Goal: Task Accomplishment & Management: Complete application form

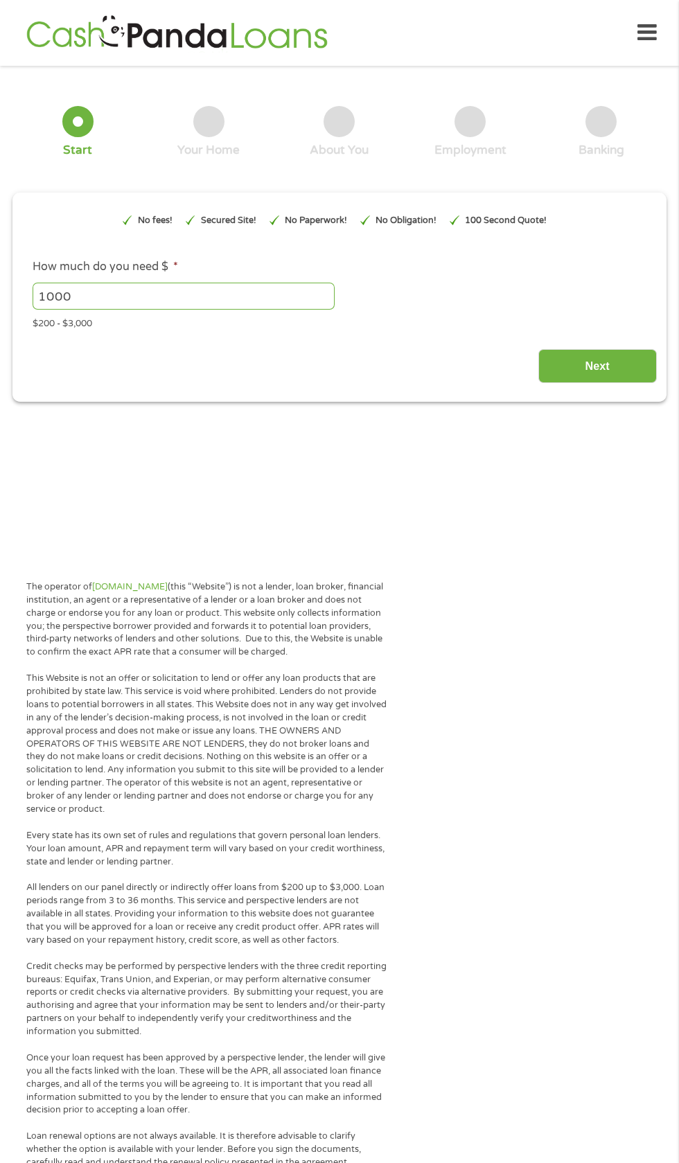
type input "EAIaIQobChMI7v-Cp8byjwMVL0f_AR2BhwGdEAAYBCAAEgLGhPD_BwE"
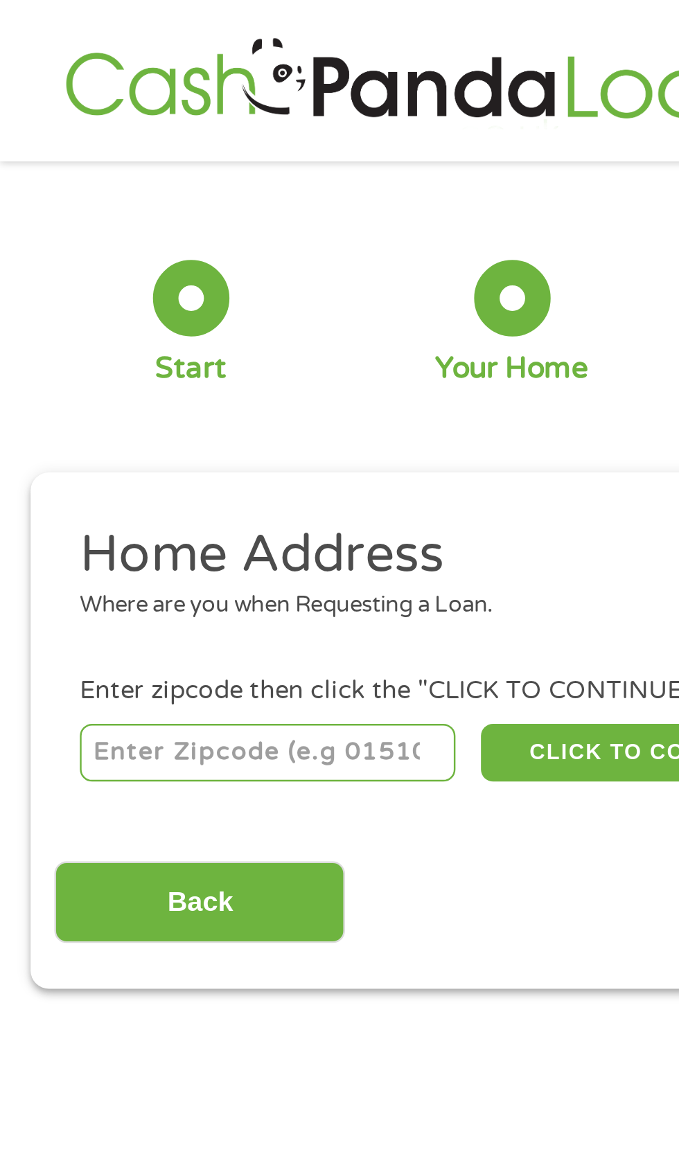
click at [163, 312] on input "number" at bounding box center [110, 307] width 154 height 24
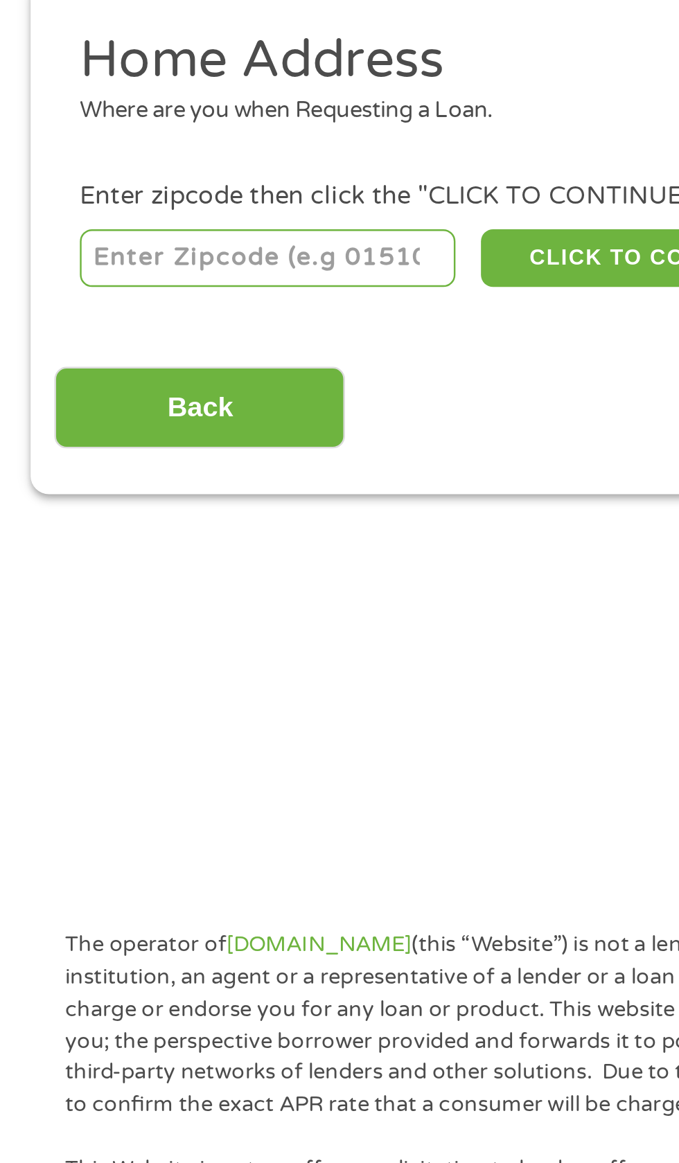
type input "31638"
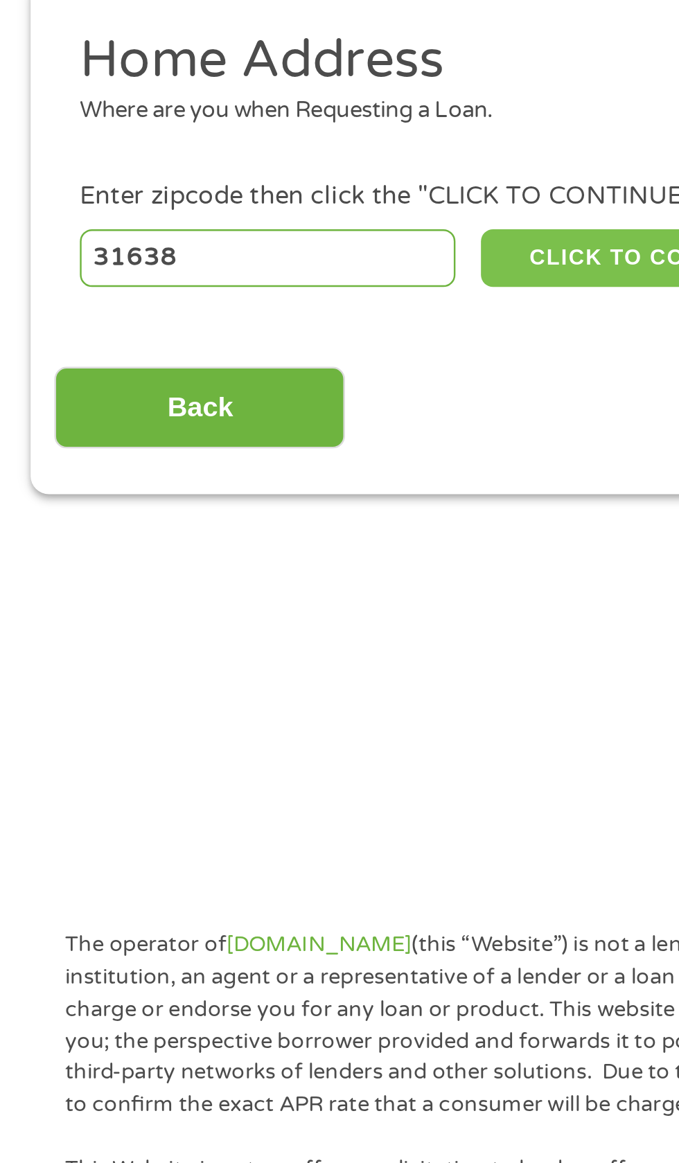
click at [242, 300] on button "CLICK TO CONTINUE" at bounding box center [263, 307] width 134 height 24
type input "31638"
type input "Morven"
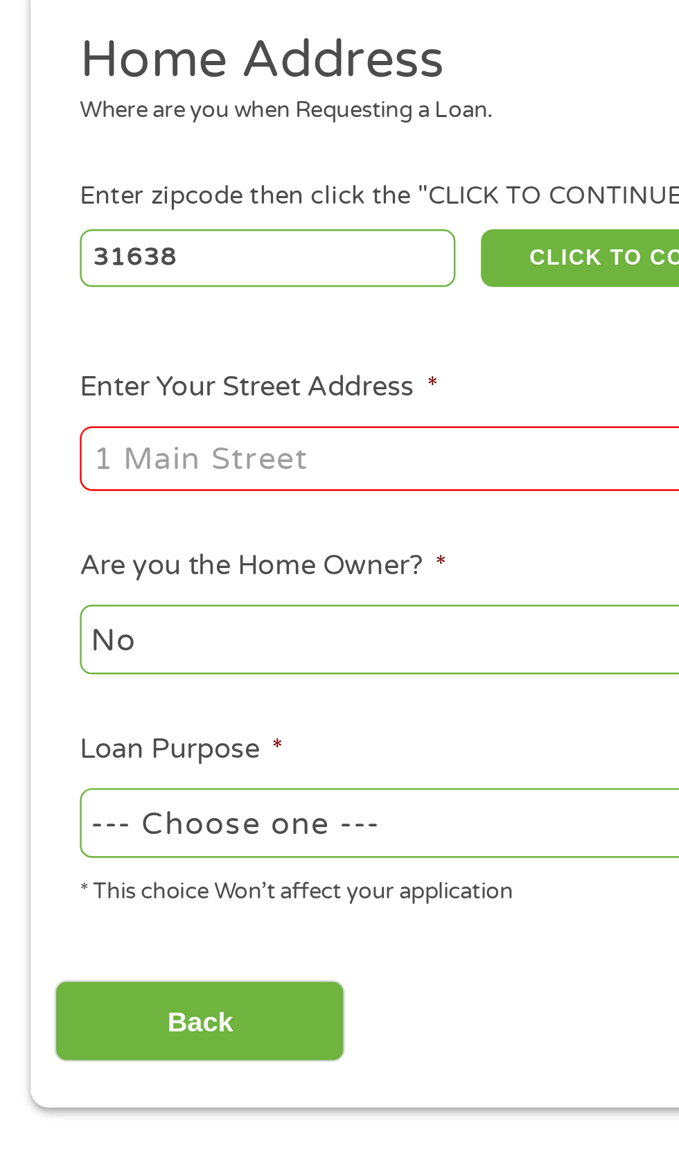
click at [165, 384] on input "Enter Your Street Address *" at bounding box center [181, 388] width 297 height 26
type input "[STREET_ADDRESS][PERSON_NAME]"
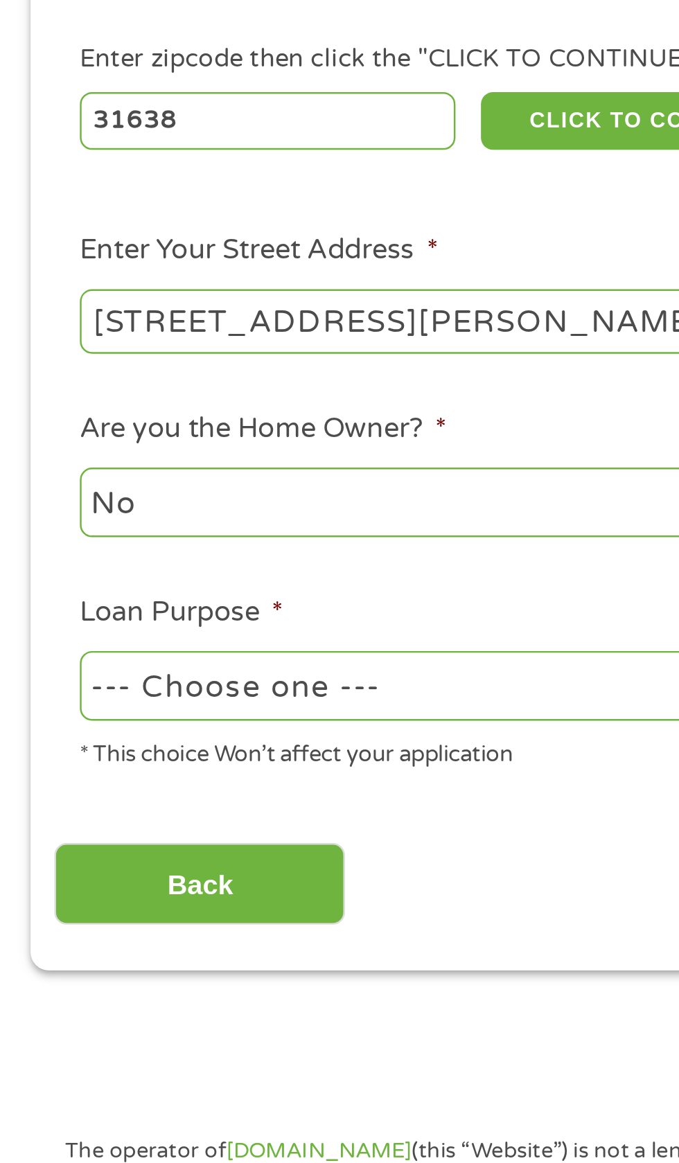
click at [201, 540] on select "--- Choose one --- Pay Bills Debt Consolidation Home Improvement Major Purchase…" at bounding box center [181, 537] width 297 height 28
select select "shorttermcash"
click at [33, 524] on select "--- Choose one --- Pay Bills Debt Consolidation Home Improvement Major Purchase…" at bounding box center [181, 537] width 297 height 28
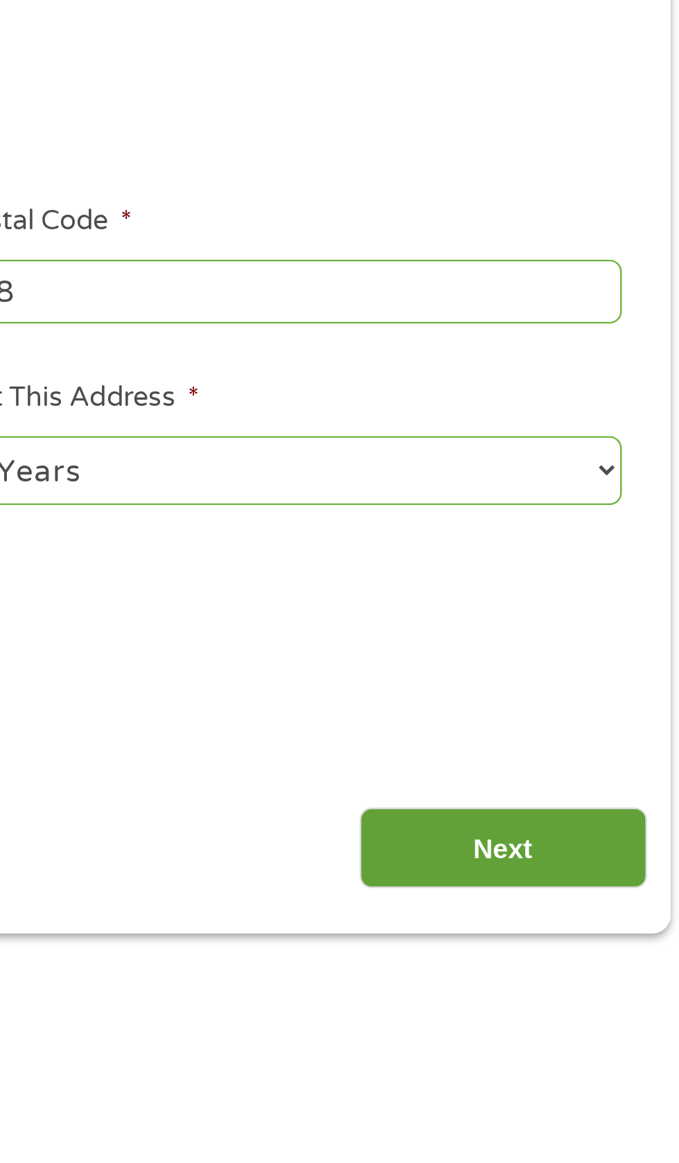
click at [627, 614] on input "Next" at bounding box center [597, 618] width 118 height 34
click at [610, 617] on input "Next" at bounding box center [597, 618] width 118 height 34
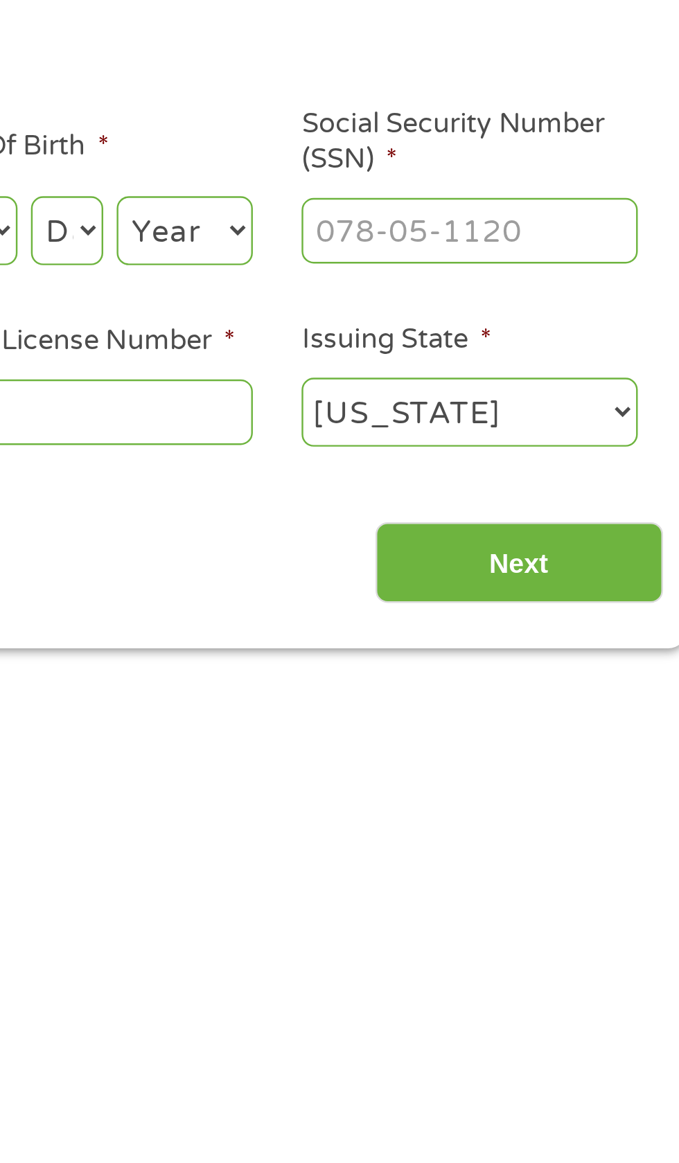
scroll to position [6, 0]
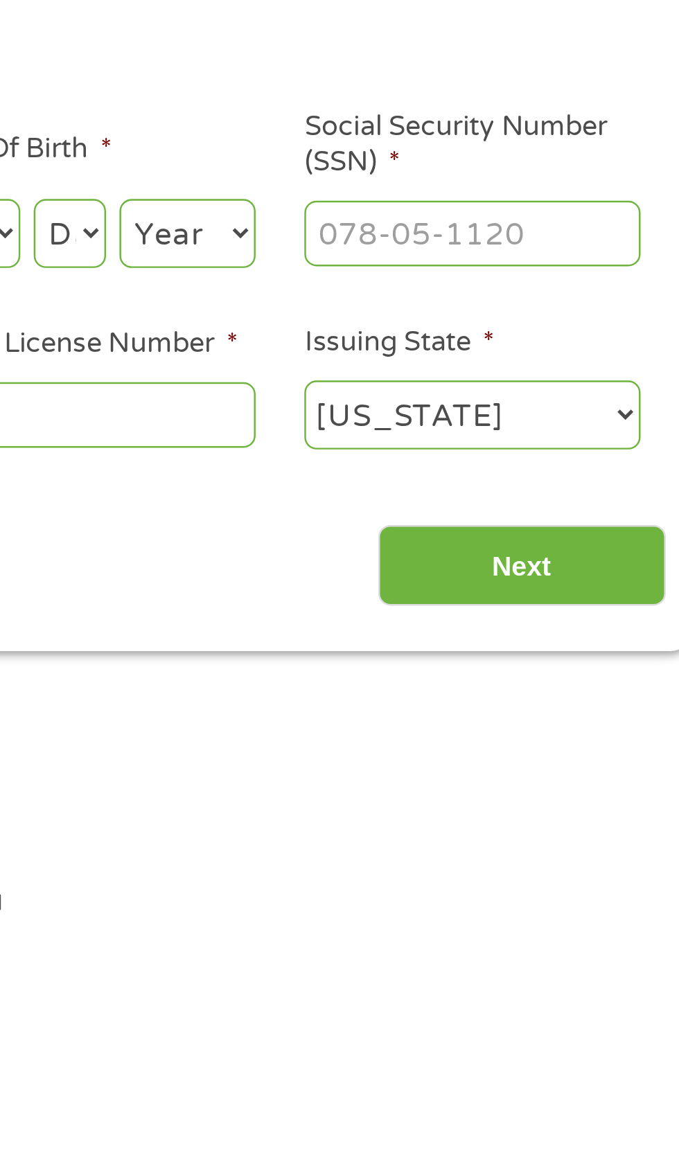
click at [580, 301] on input "Social Security Number (SSN) *" at bounding box center [577, 304] width 138 height 26
type input "___-__-____"
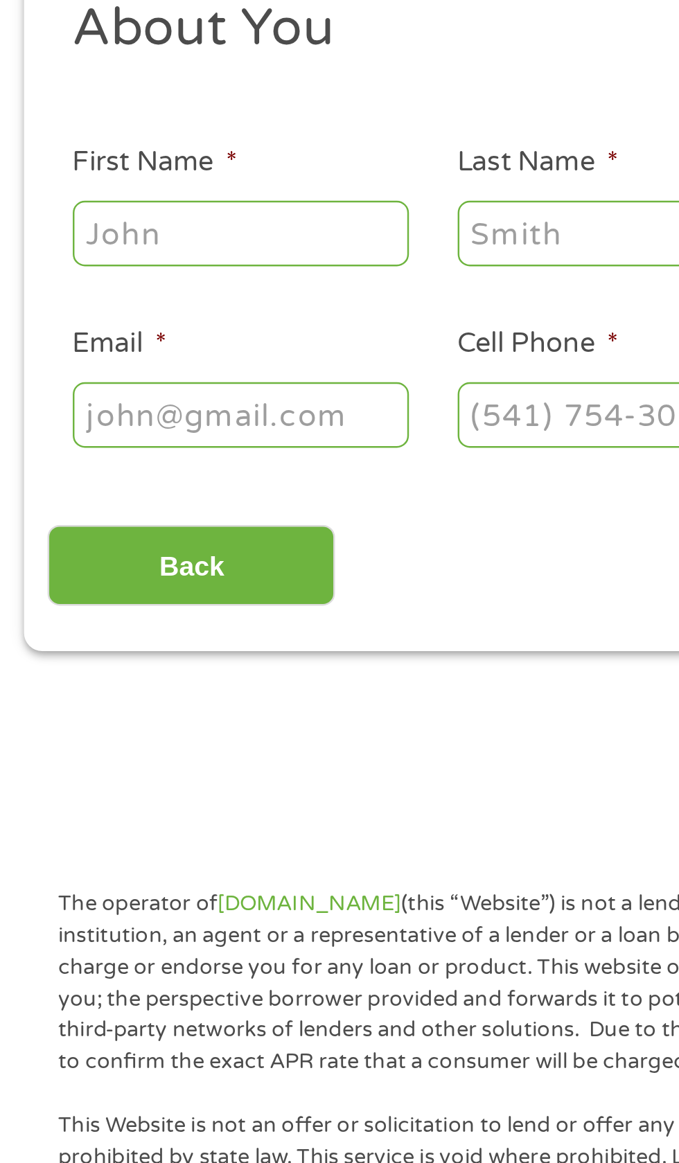
click at [128, 305] on input "First Name *" at bounding box center [102, 304] width 138 height 26
type input "Syrinice"
type input "[PERSON_NAME]"
type input "[EMAIL_ADDRESS][DOMAIN_NAME]"
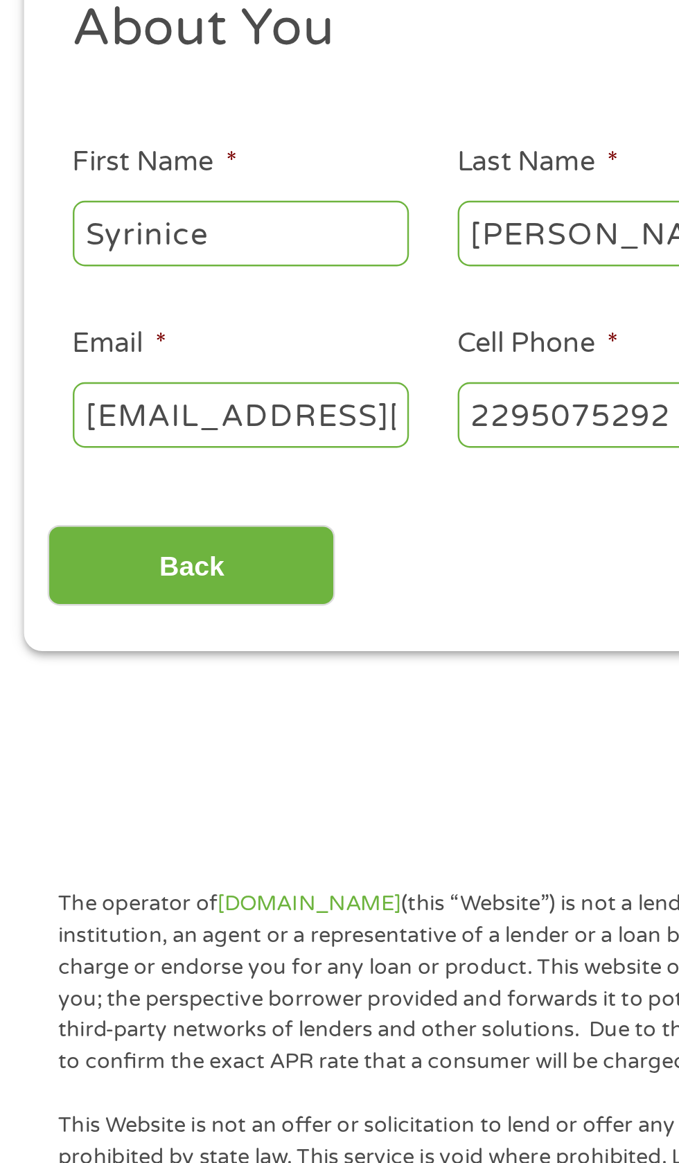
type input "[PHONE_NUMBER]"
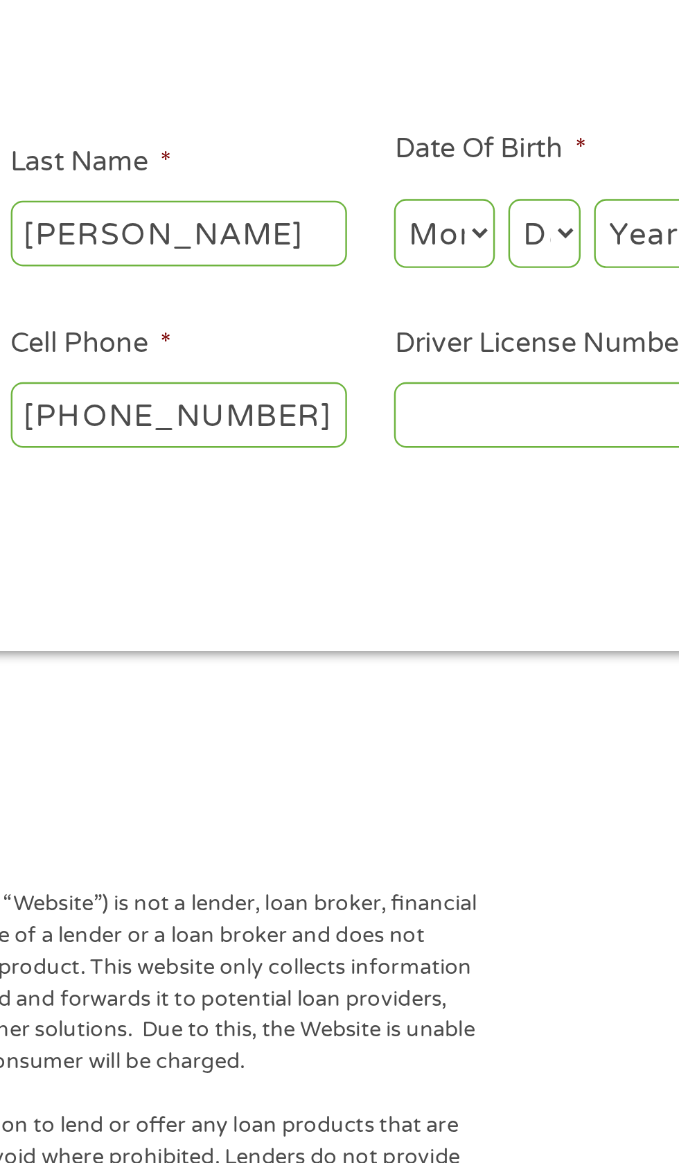
click at [371, 305] on select "Month 1 2 3 4 5 6 7 8 9 10 11 12" at bounding box center [370, 304] width 42 height 28
select select "1"
click at [349, 291] on select "Month 1 2 3 4 5 6 7 8 9 10 11 12" at bounding box center [370, 304] width 42 height 28
click at [416, 296] on select "Day 1 2 3 4 5 6 7 8 9 10 11 12 13 14 15 16 17 18 19 20 21 22 23 24 25 26 27 28 …" at bounding box center [411, 304] width 30 height 28
select select "11"
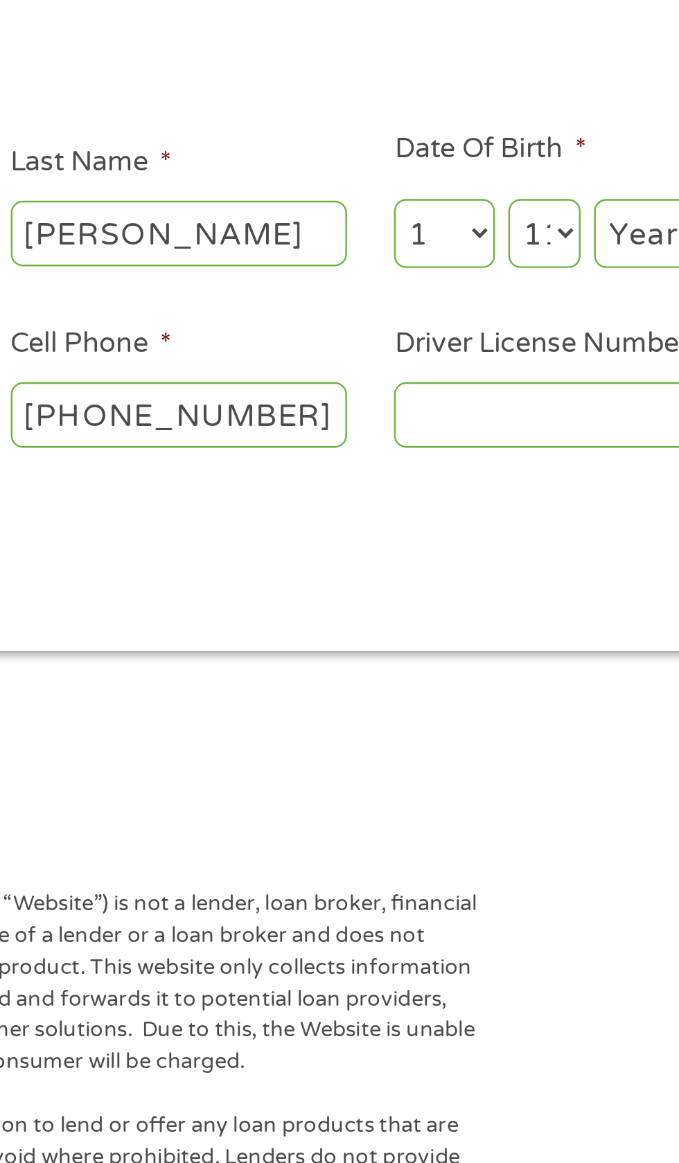
click at [396, 291] on select "Day 1 2 3 4 5 6 7 8 9 10 11 12 13 14 15 16 17 18 19 20 21 22 23 24 25 26 27 28 …" at bounding box center [411, 304] width 30 height 28
click at [456, 299] on select "Year [DATE] 2006 2005 2004 2003 2002 2001 2000 1999 1998 1997 1996 1995 1994 19…" at bounding box center [459, 304] width 56 height 28
click at [431, 291] on select "Year [DATE] 2006 2005 2004 2003 2002 2001 2000 1999 1998 1997 1996 1995 1994 19…" at bounding box center [459, 304] width 56 height 28
click at [393, 539] on body "Home Get Loan Offer How it works FAQs Blog Cash Loans Quick Loans Online Loans …" at bounding box center [339, 987] width 679 height 1987
click at [449, 297] on select "Year [DATE] 2006 2005 2004 2003 2002 2001 2000 1999 1998 1997 1996 1995 1994 19…" at bounding box center [459, 304] width 56 height 28
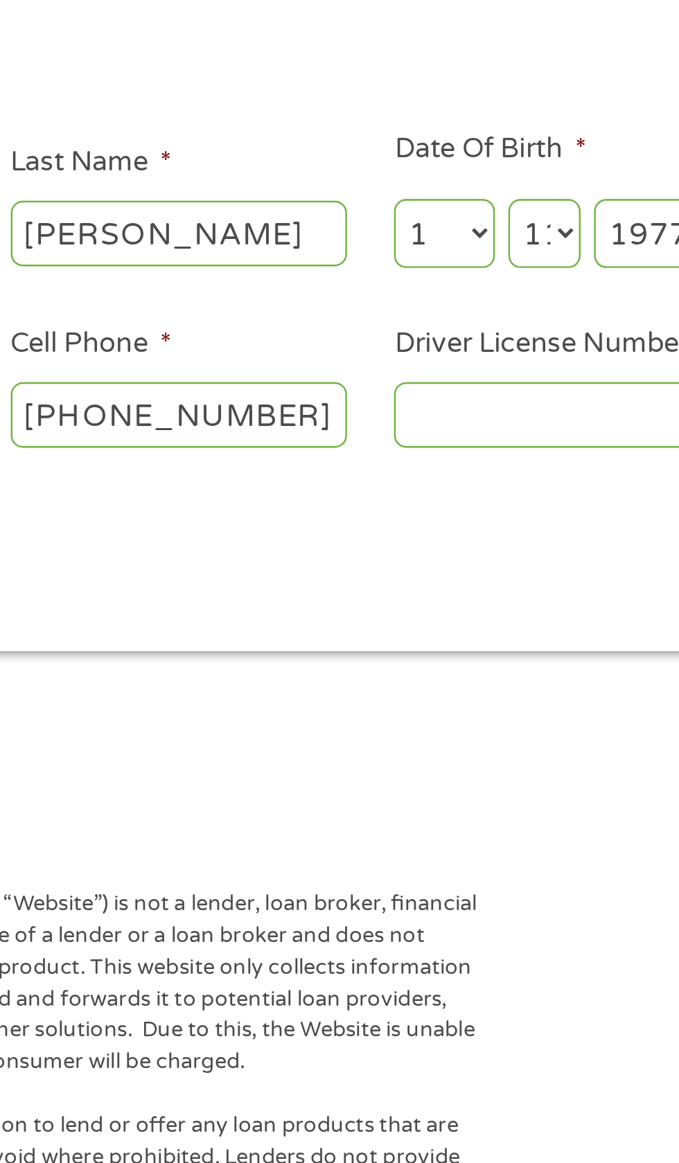
select select "1968"
click at [431, 291] on select "Year [DATE] 2006 2005 2004 2003 2002 2001 2000 1999 1998 1997 1996 1995 1994 19…" at bounding box center [459, 304] width 56 height 28
click at [411, 377] on input "Driver License Number *" at bounding box center [418, 379] width 138 height 26
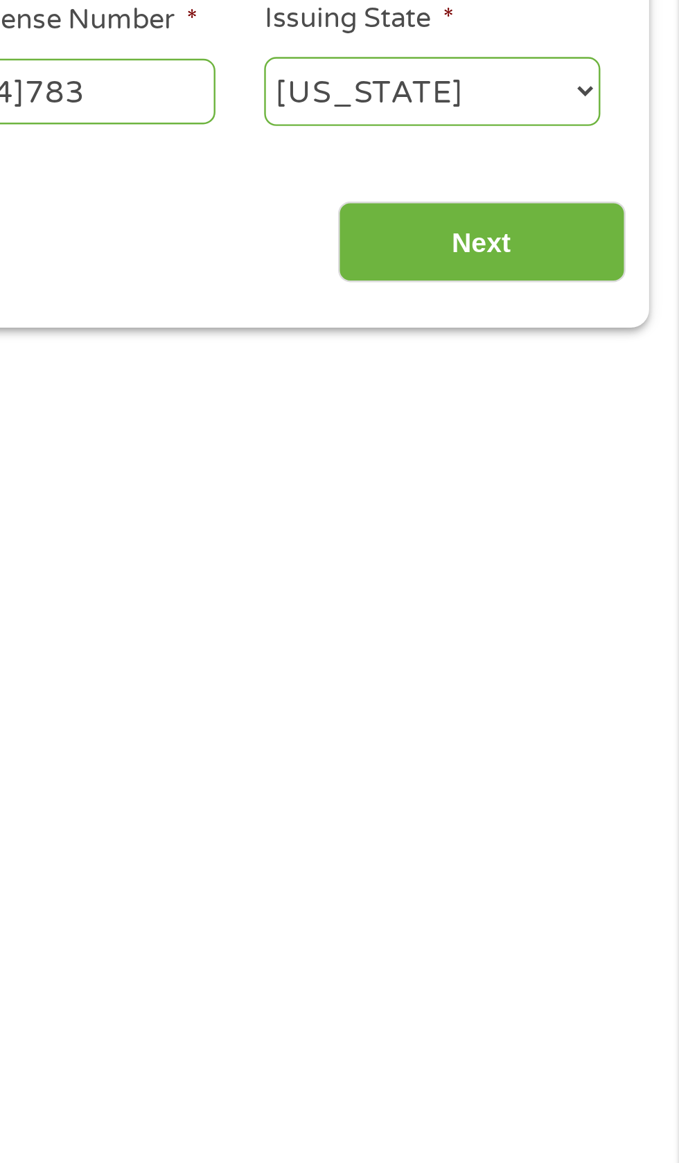
type input "025044]783"
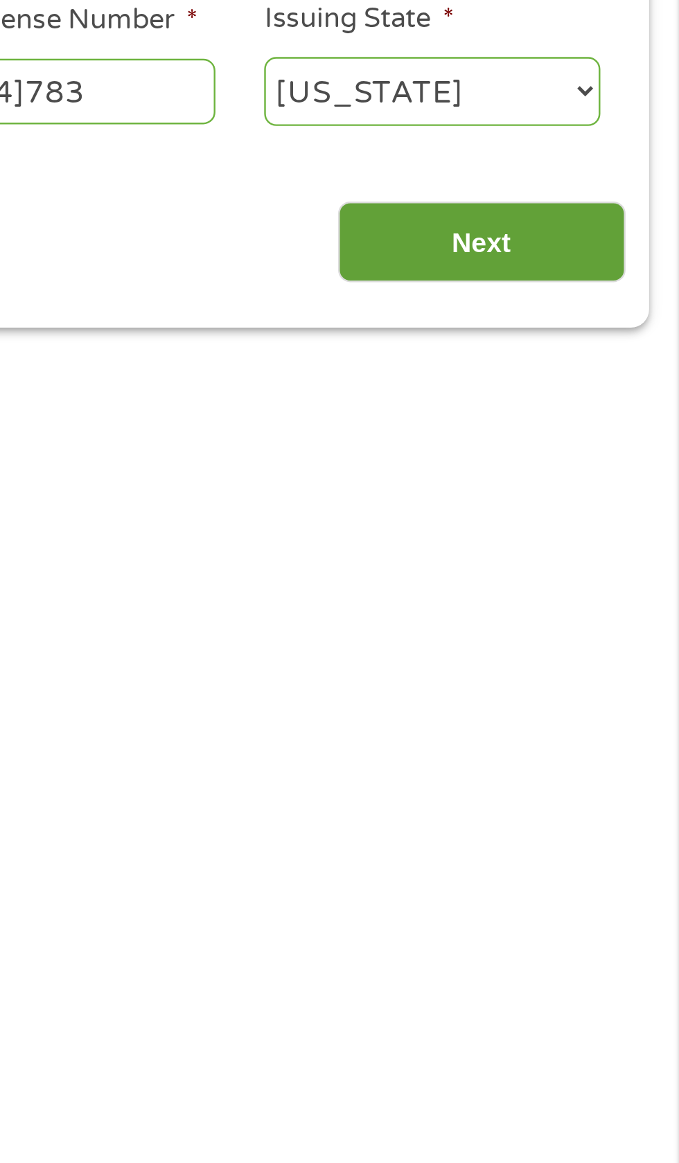
click at [602, 440] on input "Next" at bounding box center [597, 441] width 118 height 34
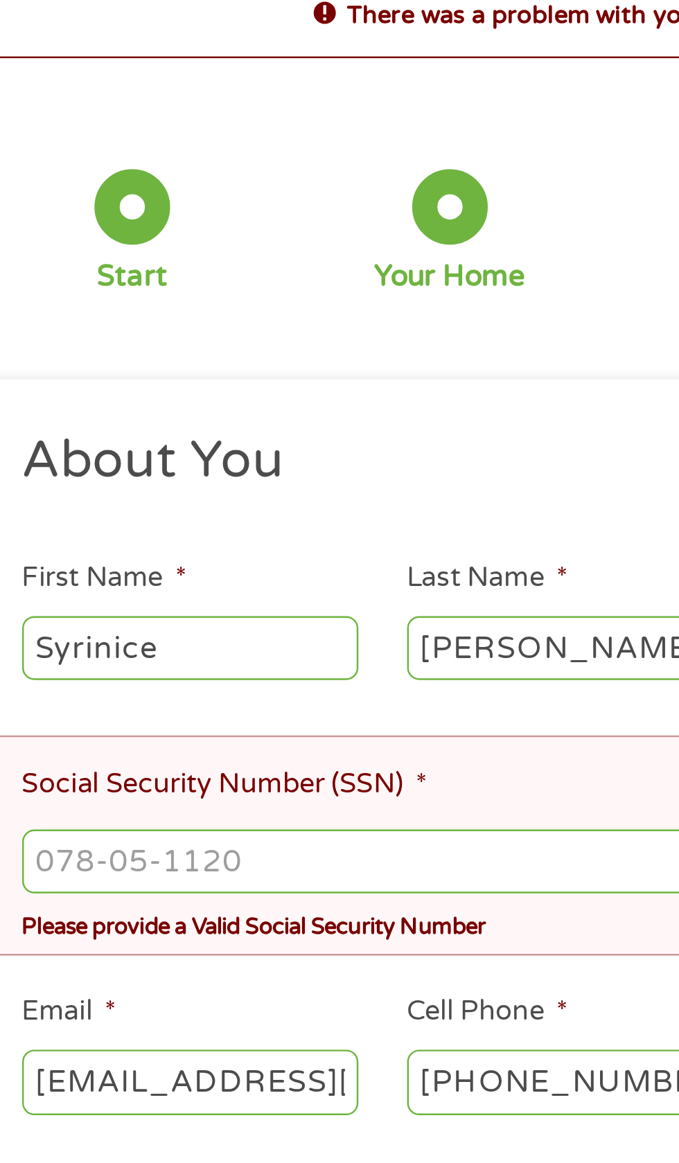
click at [155, 440] on input "Social Security Number (SSN) *" at bounding box center [340, 437] width 614 height 26
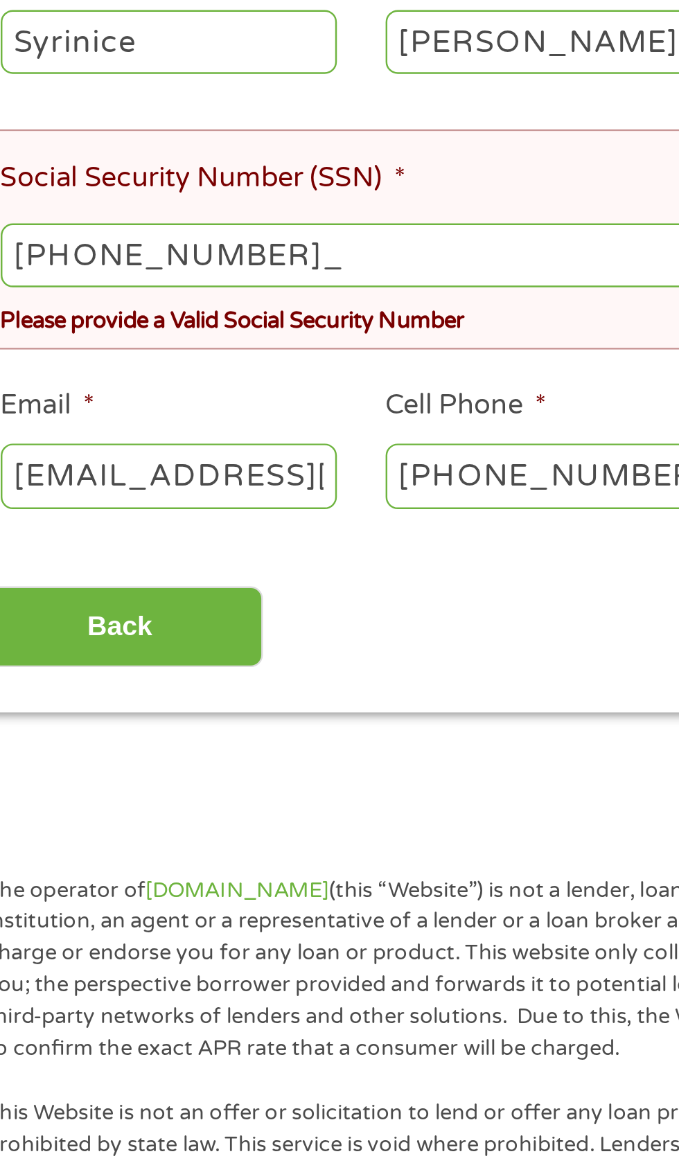
type input "254-23-5240"
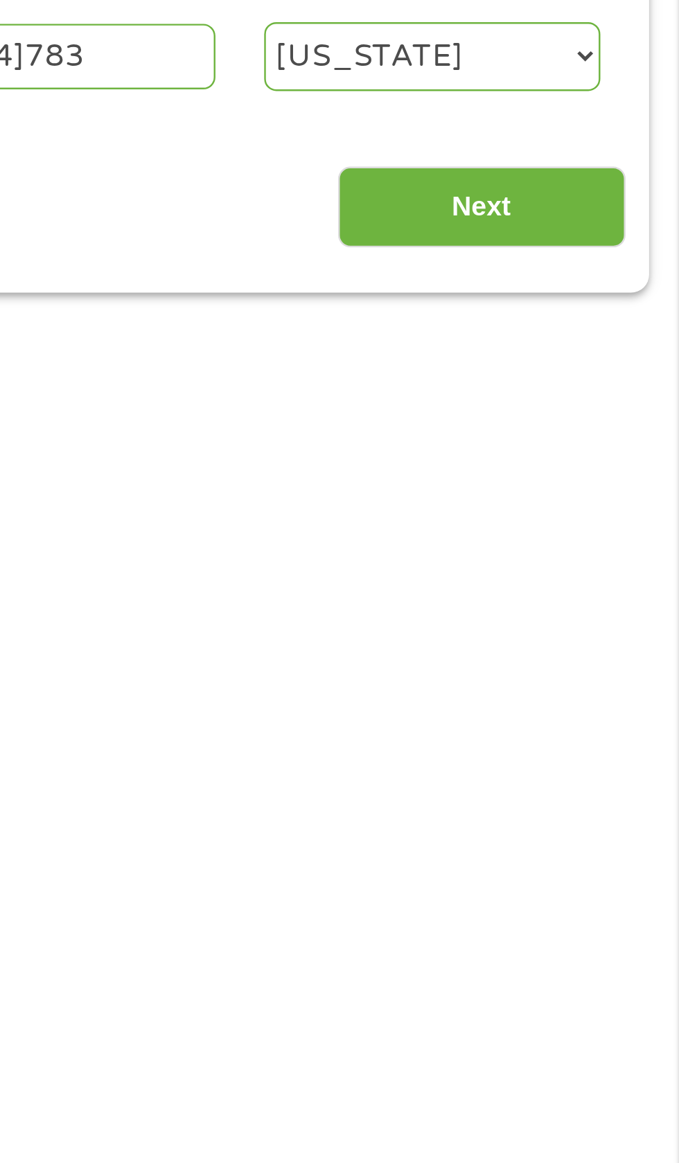
scroll to position [15, 0]
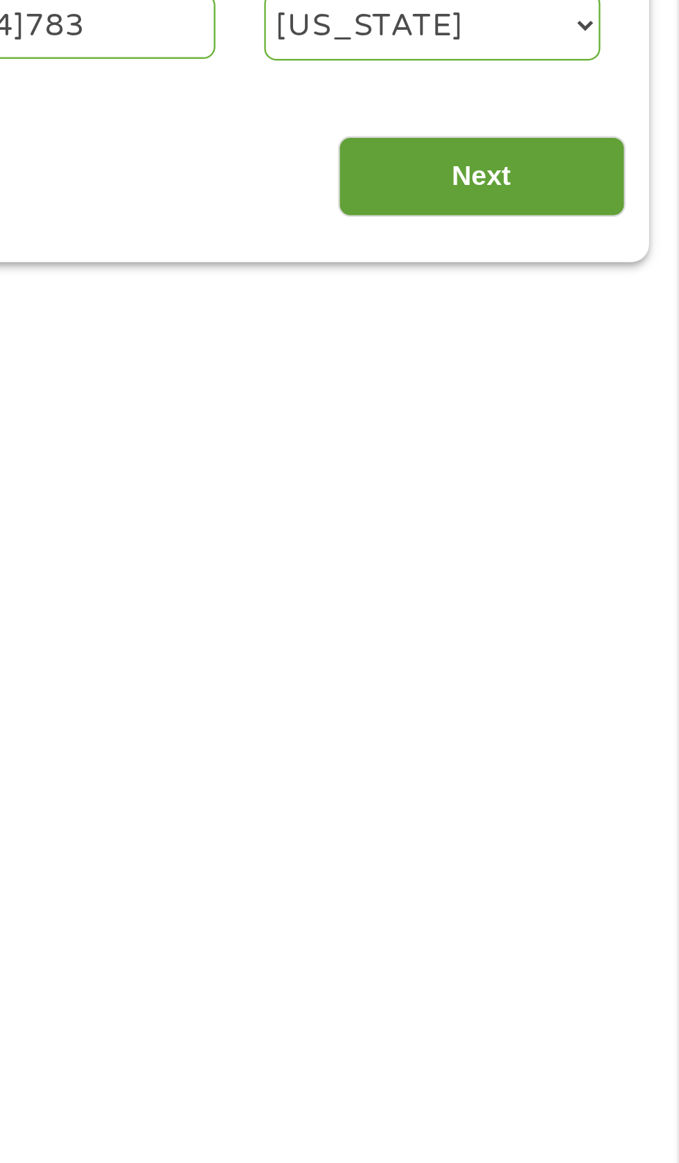
click at [612, 579] on input "Next" at bounding box center [597, 582] width 118 height 34
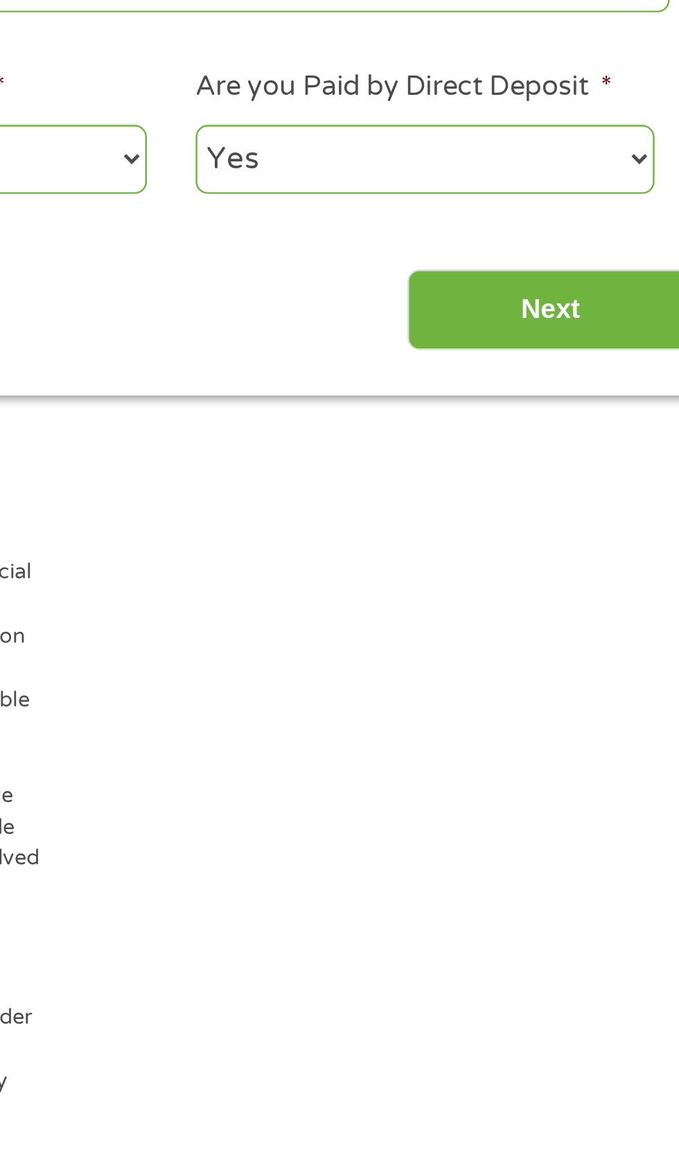
scroll to position [6, 0]
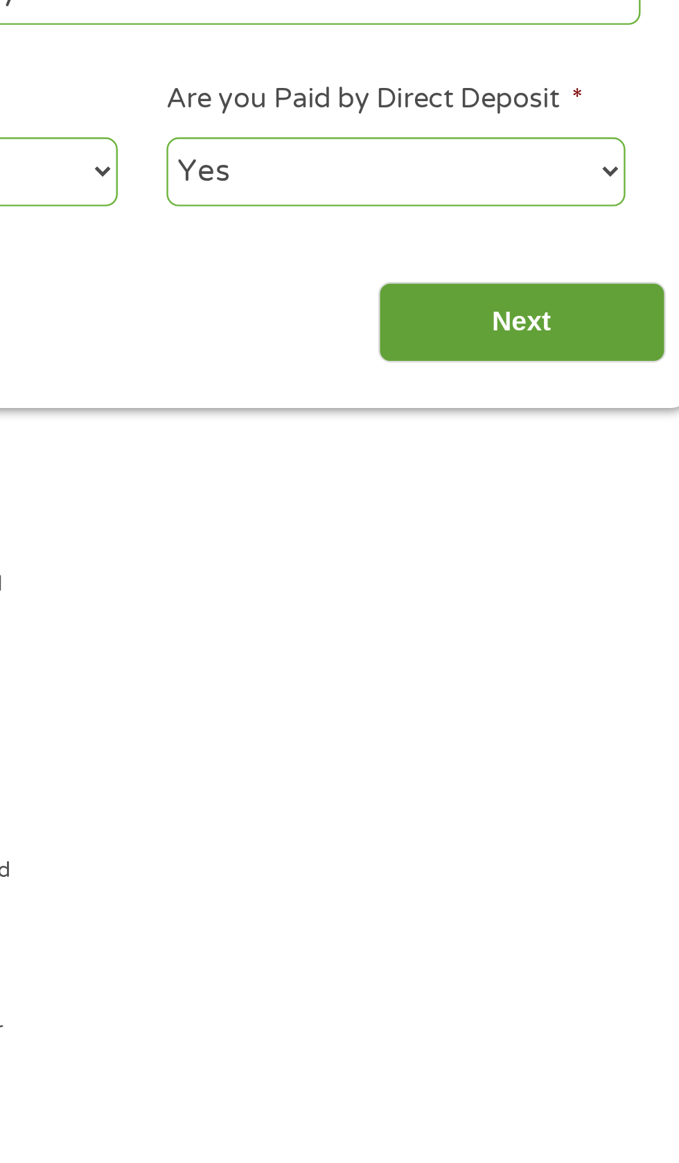
click at [597, 596] on input "Next" at bounding box center [597, 596] width 118 height 34
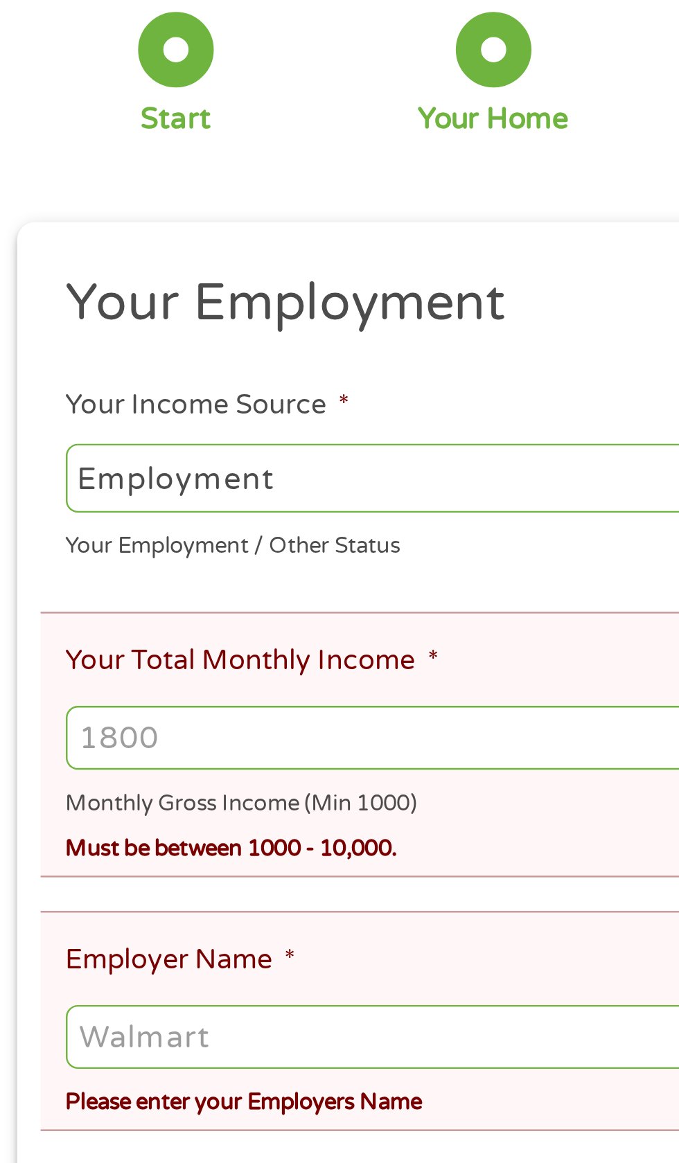
click at [184, 346] on select "--- Choose one --- Employment [DEMOGRAPHIC_DATA] Benefits" at bounding box center [181, 344] width 297 height 28
select select "benefits"
click at [33, 330] on select "--- Choose one --- Employment [DEMOGRAPHIC_DATA] Benefits" at bounding box center [181, 344] width 297 height 28
type input "Other"
type input "[PHONE_NUMBER]"
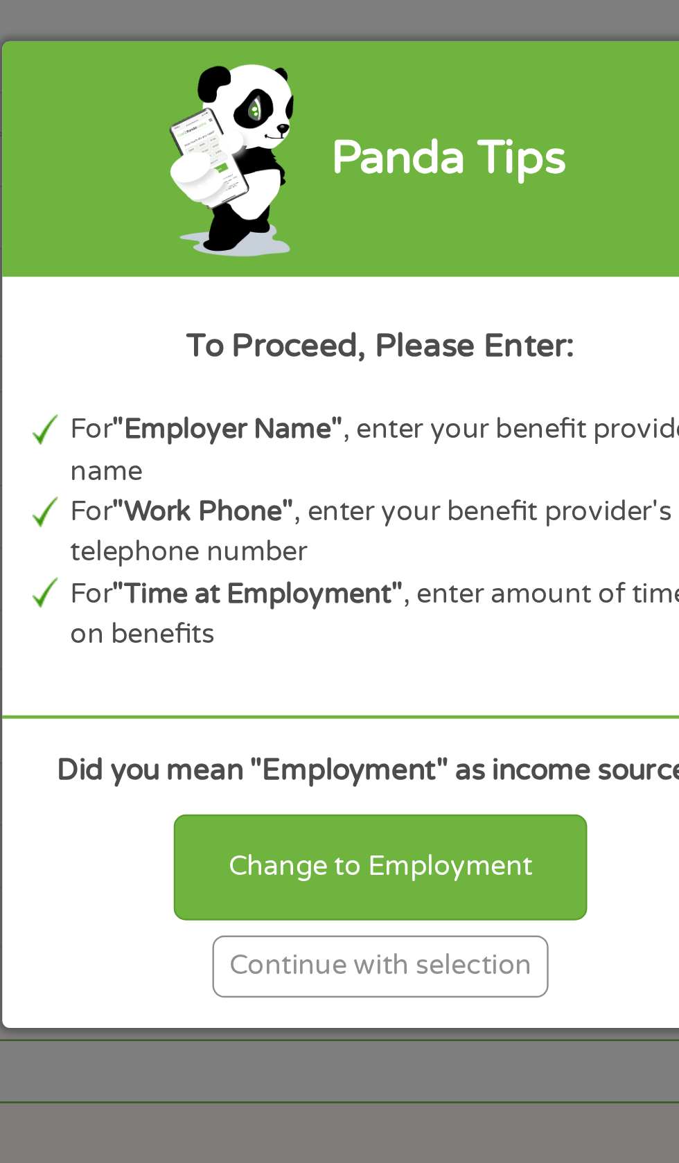
click at [349, 772] on div "Continue with selection" at bounding box center [339, 759] width 138 height 26
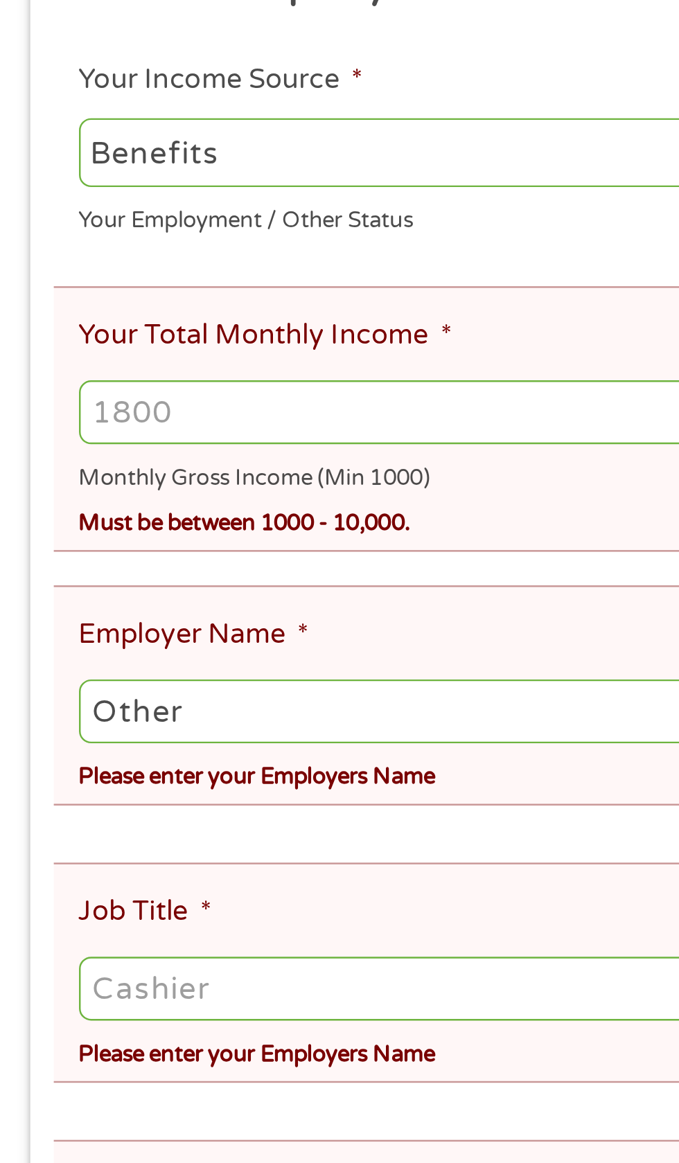
click at [151, 447] on input "Your Total Monthly Income *" at bounding box center [340, 451] width 614 height 26
click at [55, 448] on input "462.00" at bounding box center [340, 451] width 614 height 26
click at [48, 454] on input "462.00" at bounding box center [340, 451] width 614 height 26
type input "4062.00"
click at [202, 577] on input "Other" at bounding box center [340, 574] width 614 height 26
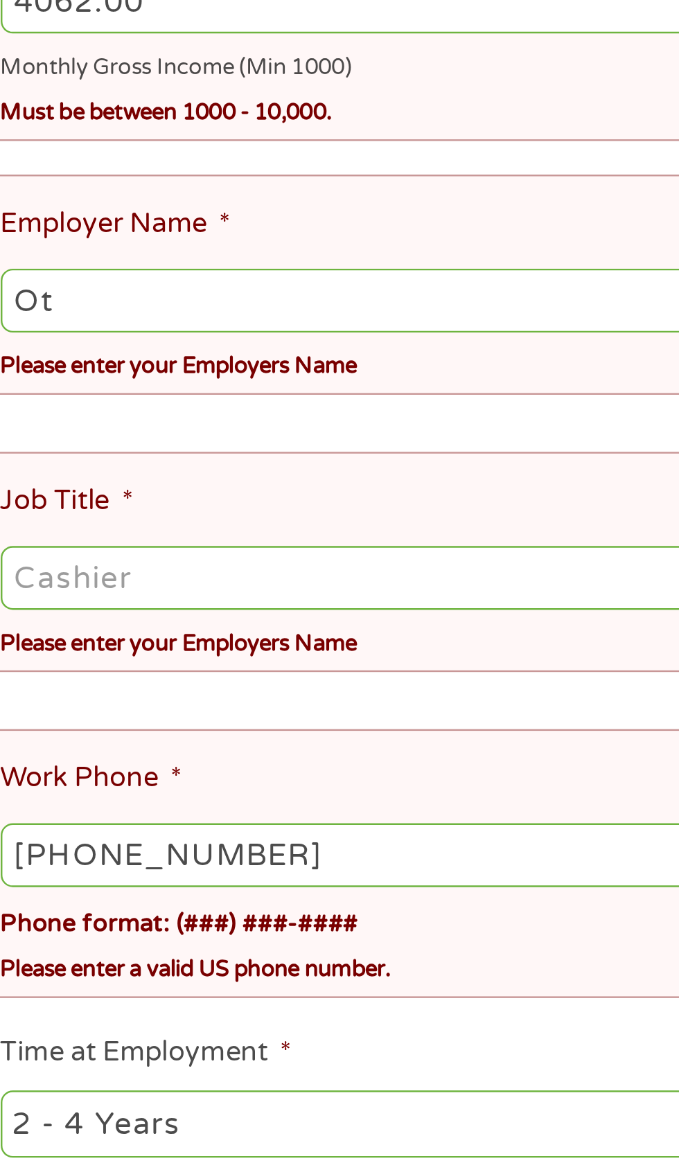
type input "O"
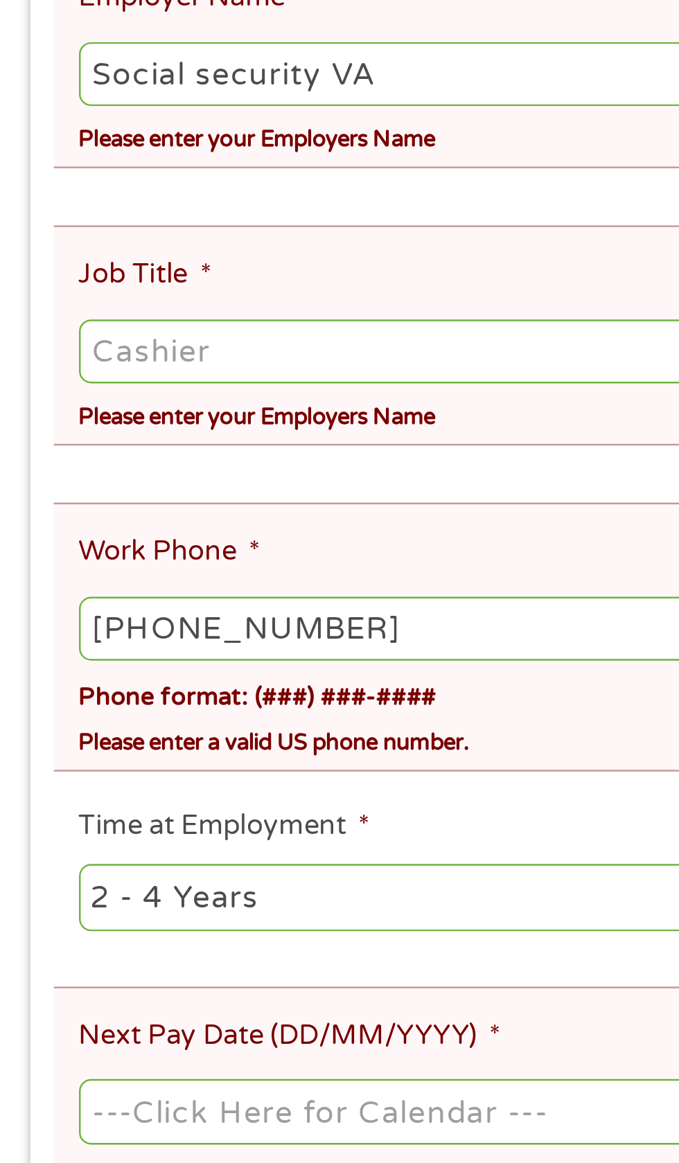
scroll to position [12, 0]
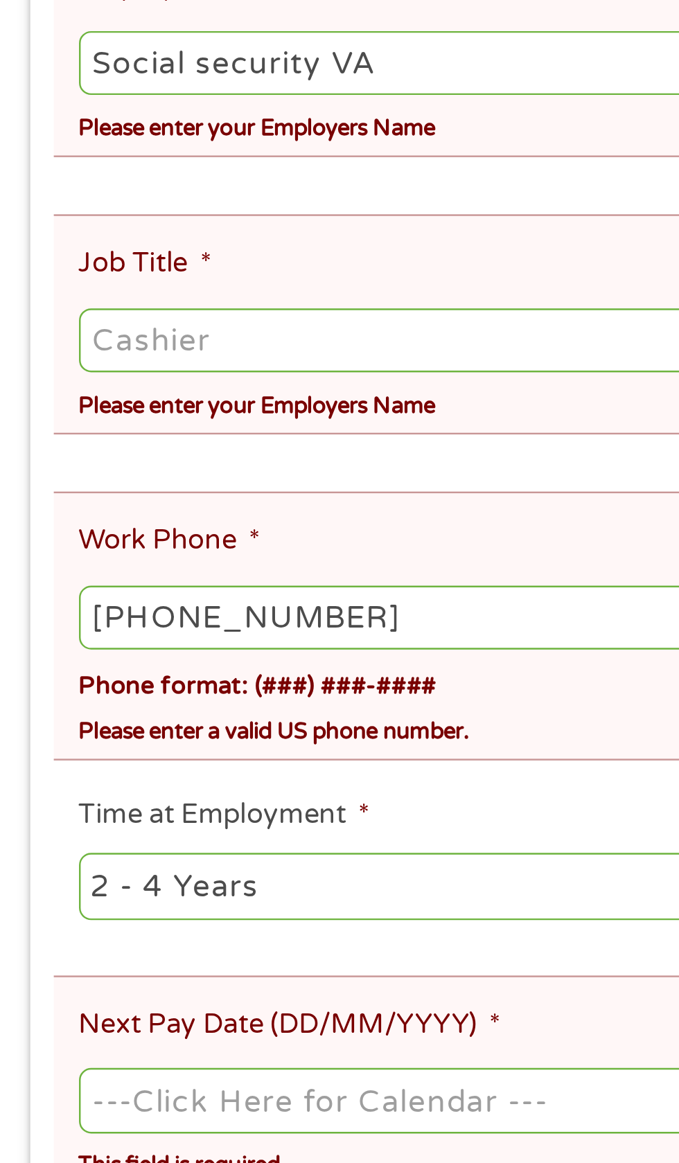
type input "Social security VA"
click at [138, 674] on input "Job Title *" at bounding box center [340, 683] width 614 height 26
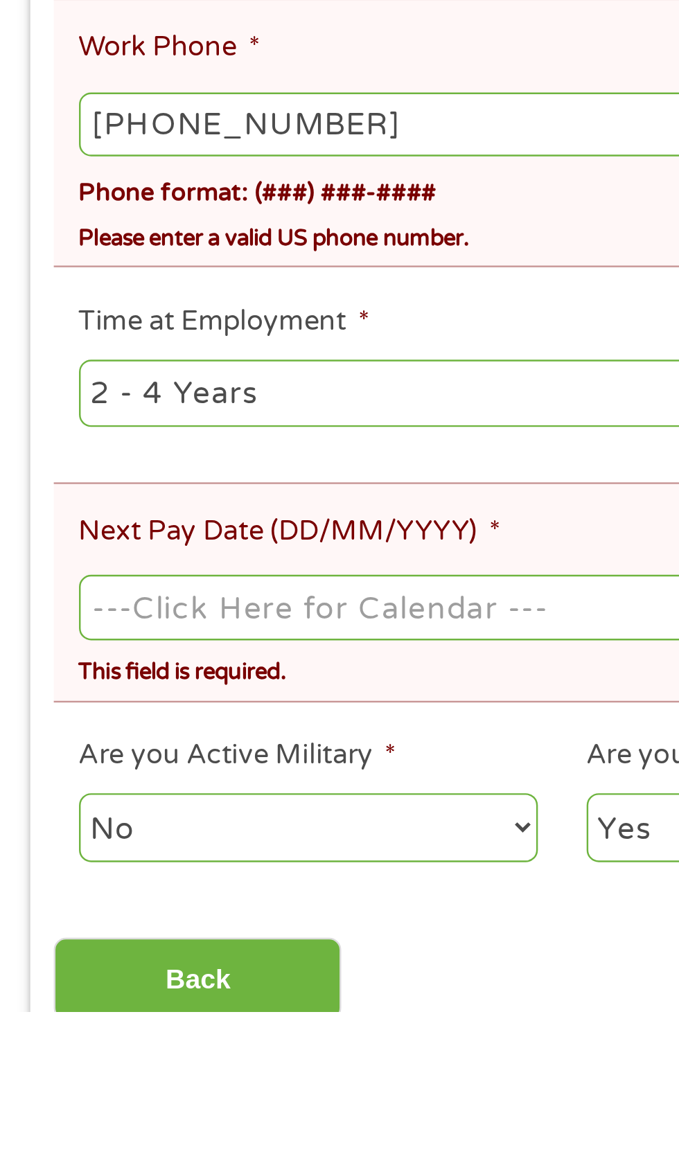
type input "Disability"
click at [178, 894] on select "--- Choose one --- 1 Year or less 1 - 2 Years 2 - 4 Years Over 4 Years" at bounding box center [181, 908] width 297 height 28
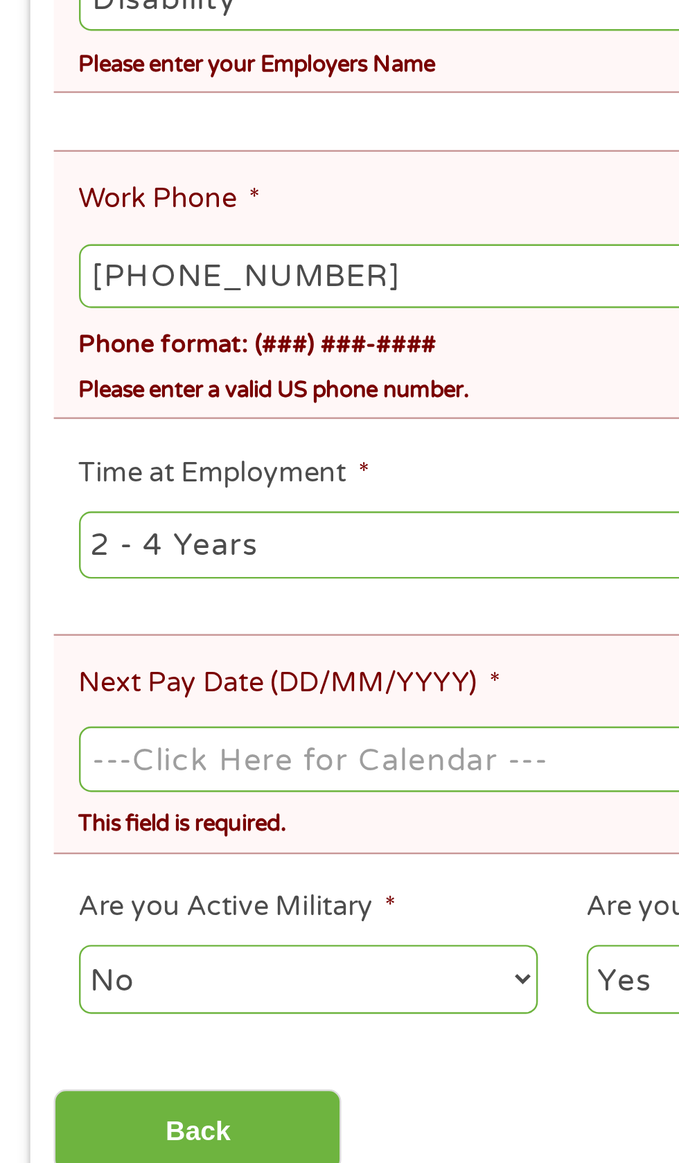
select select "60months"
click at [33, 894] on select "--- Choose one --- 1 Year or less 1 - 2 Years 2 - 4 Years Over 4 Years" at bounding box center [181, 908] width 297 height 28
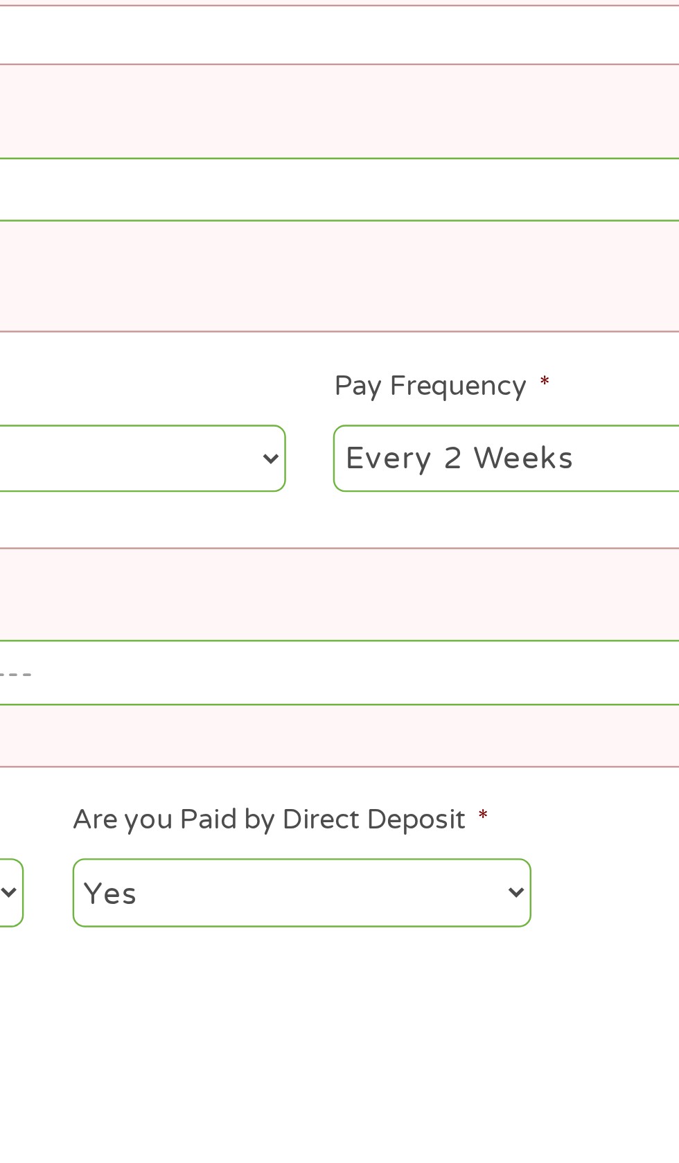
click at [463, 894] on select "--- Choose one --- Every 2 Weeks Every Week Monthly Semi-Monthly" at bounding box center [497, 908] width 297 height 28
select select "monthly"
click at [349, 894] on select "--- Choose one --- Every 2 Weeks Every Week Monthly Semi-Monthly" at bounding box center [497, 908] width 297 height 28
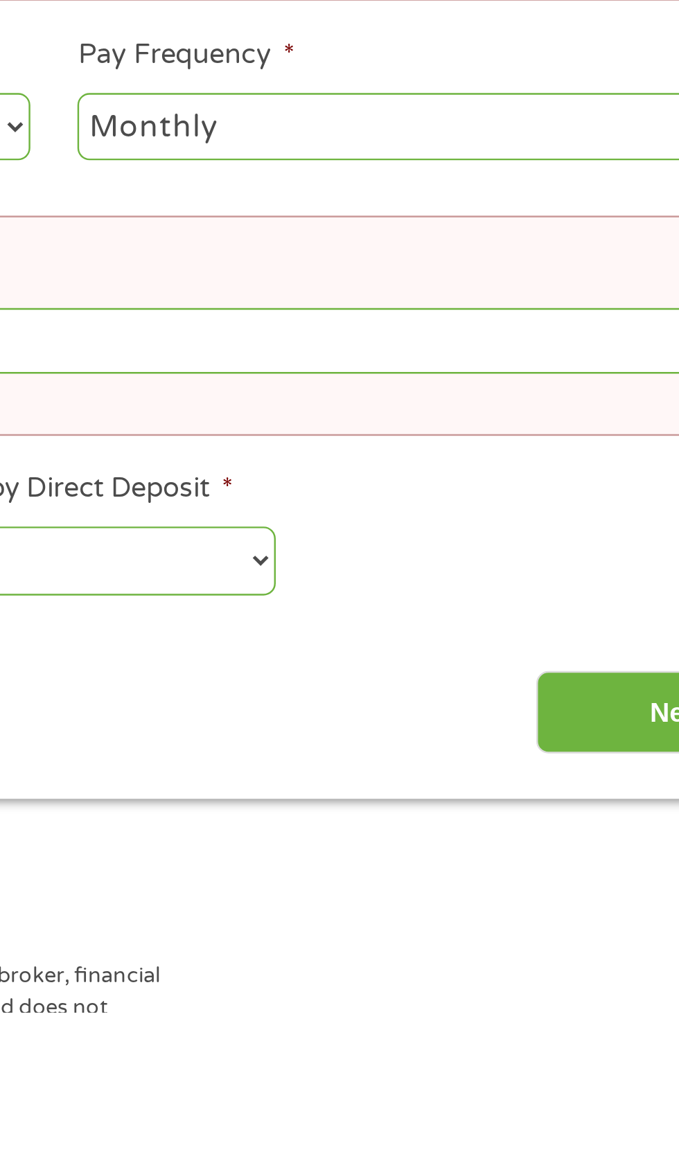
scroll to position [125, 0]
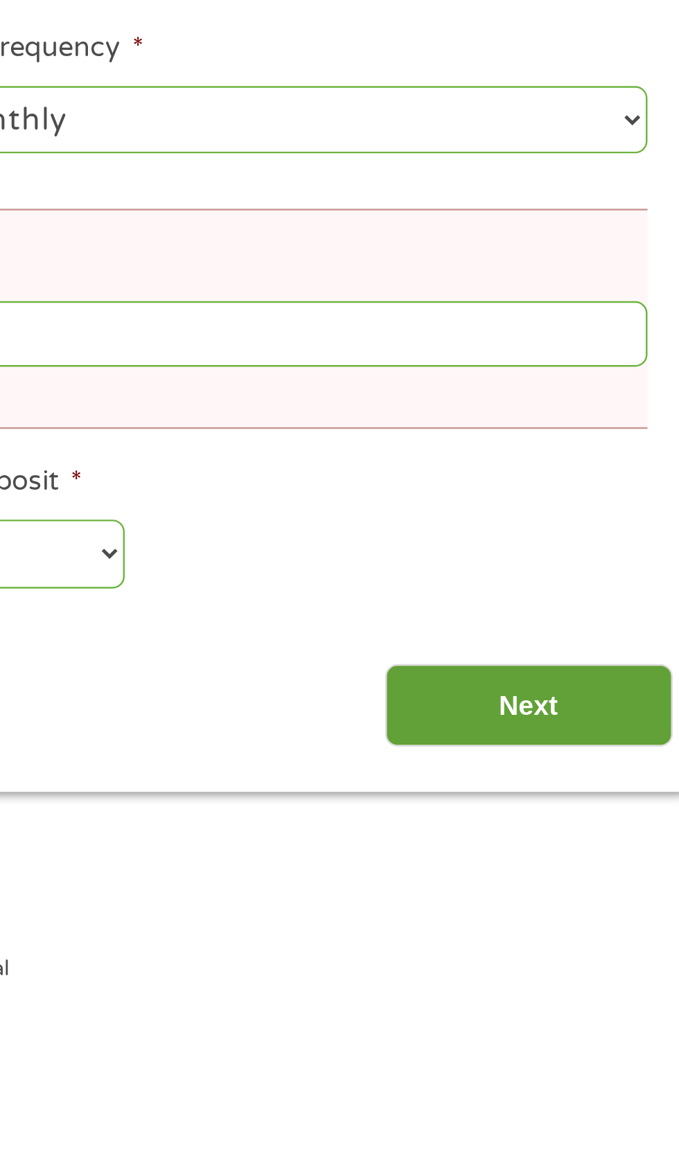
click at [608, 1026] on input "Next" at bounding box center [597, 1036] width 118 height 34
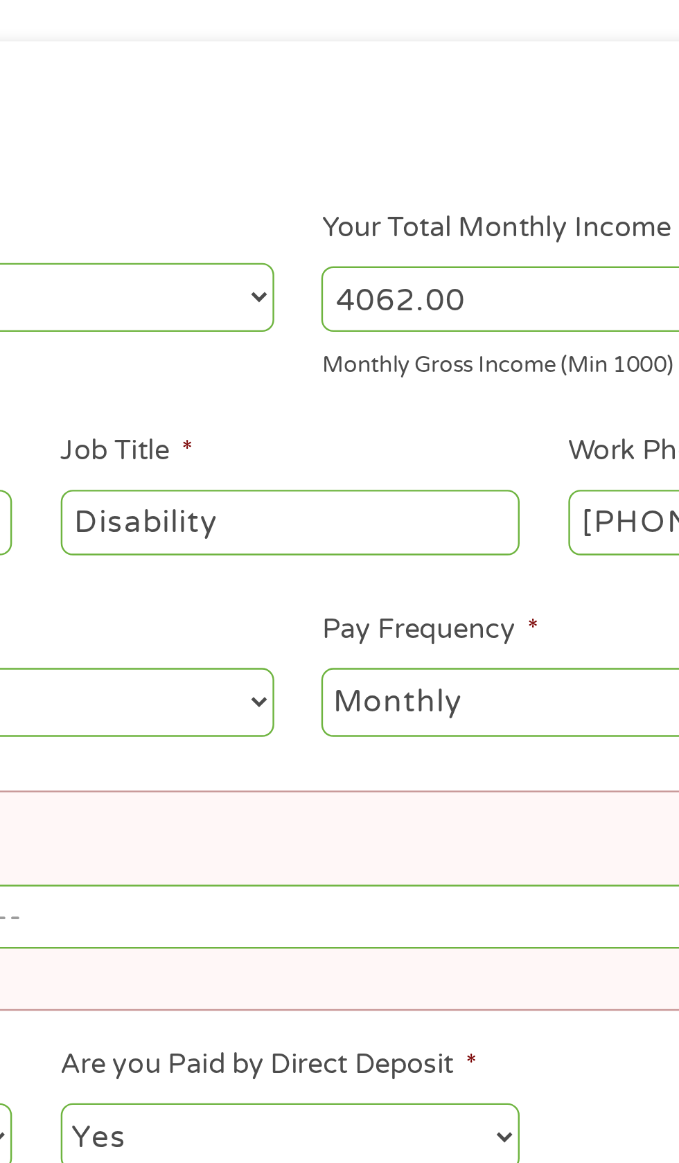
scroll to position [6, 0]
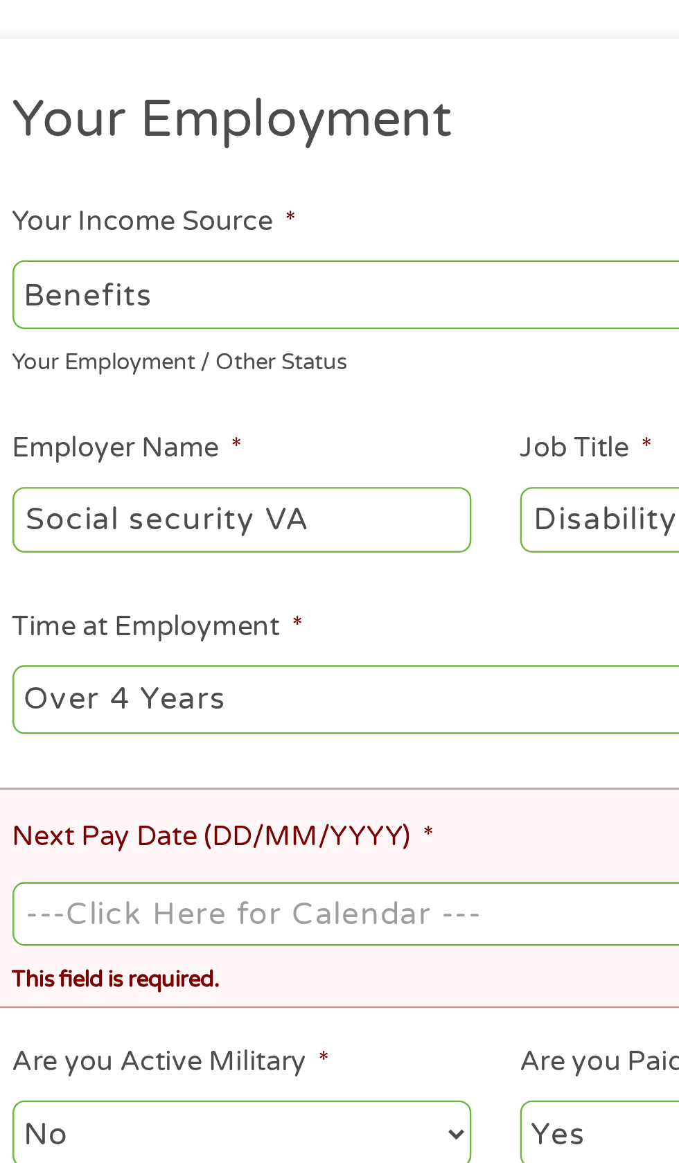
click at [152, 574] on label "Next Pay Date (DD/MM/YYYY) *" at bounding box center [120, 567] width 174 height 15
click at [152, 586] on input "Next Pay Date (DD/MM/YYYY) *" at bounding box center [340, 599] width 614 height 26
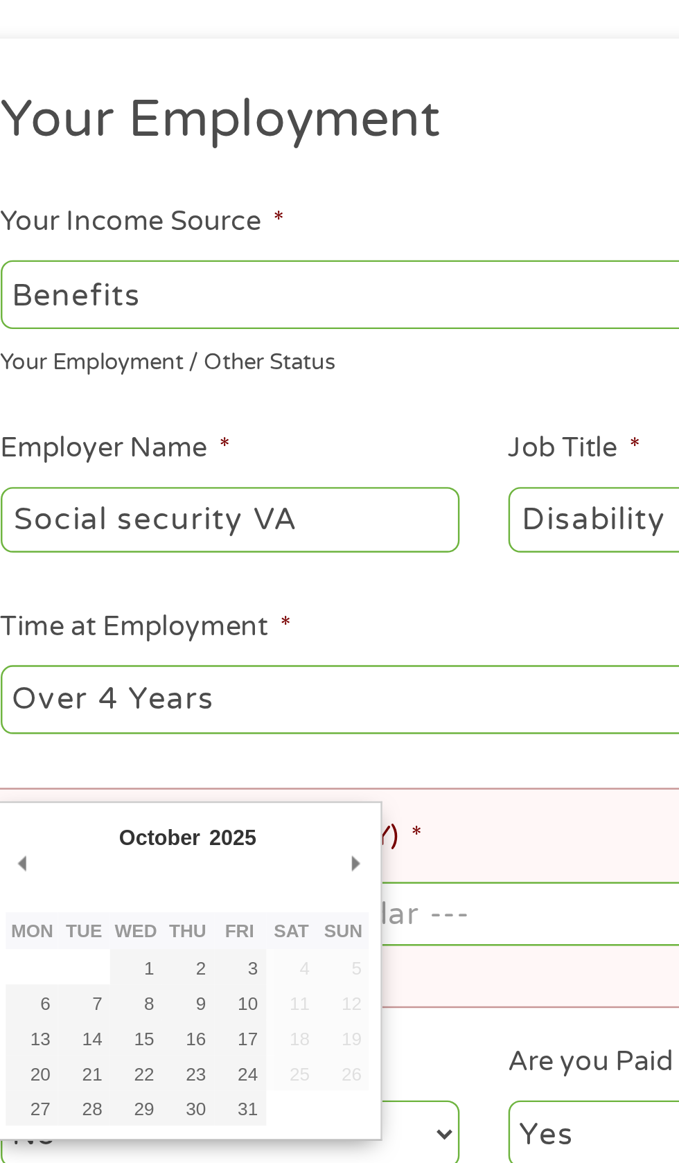
type input "[DATE]"
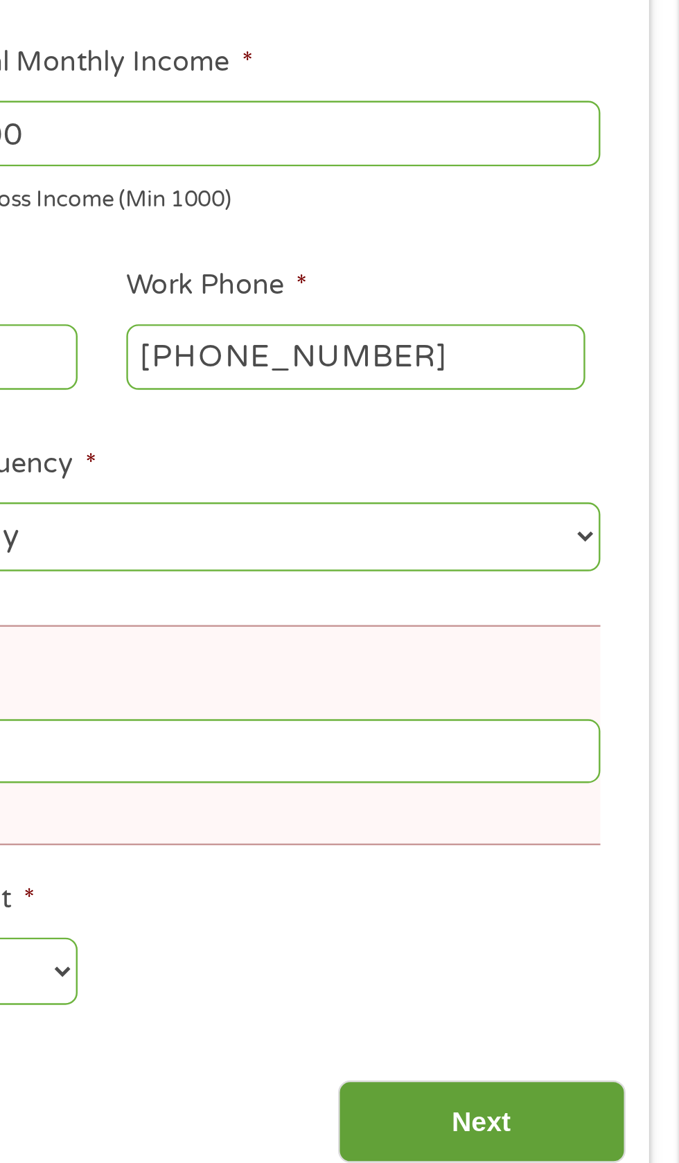
click at [610, 754] on input "Next" at bounding box center [597, 752] width 118 height 34
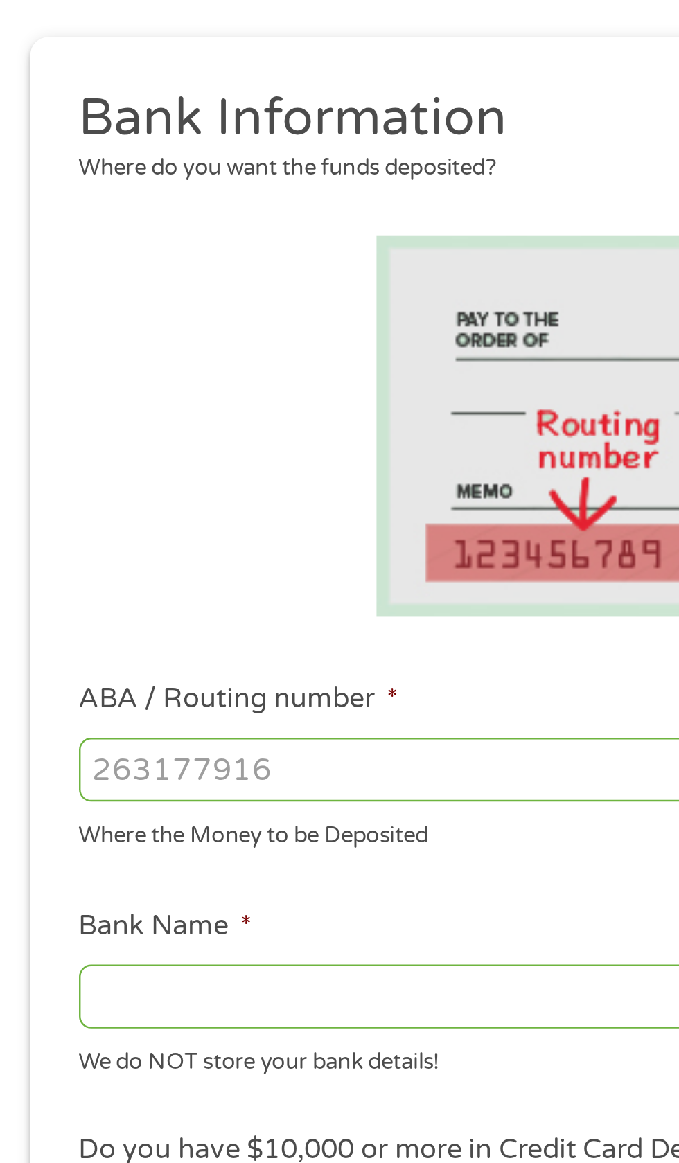
click at [131, 490] on input "ABA / Routing number *" at bounding box center [181, 488] width 297 height 26
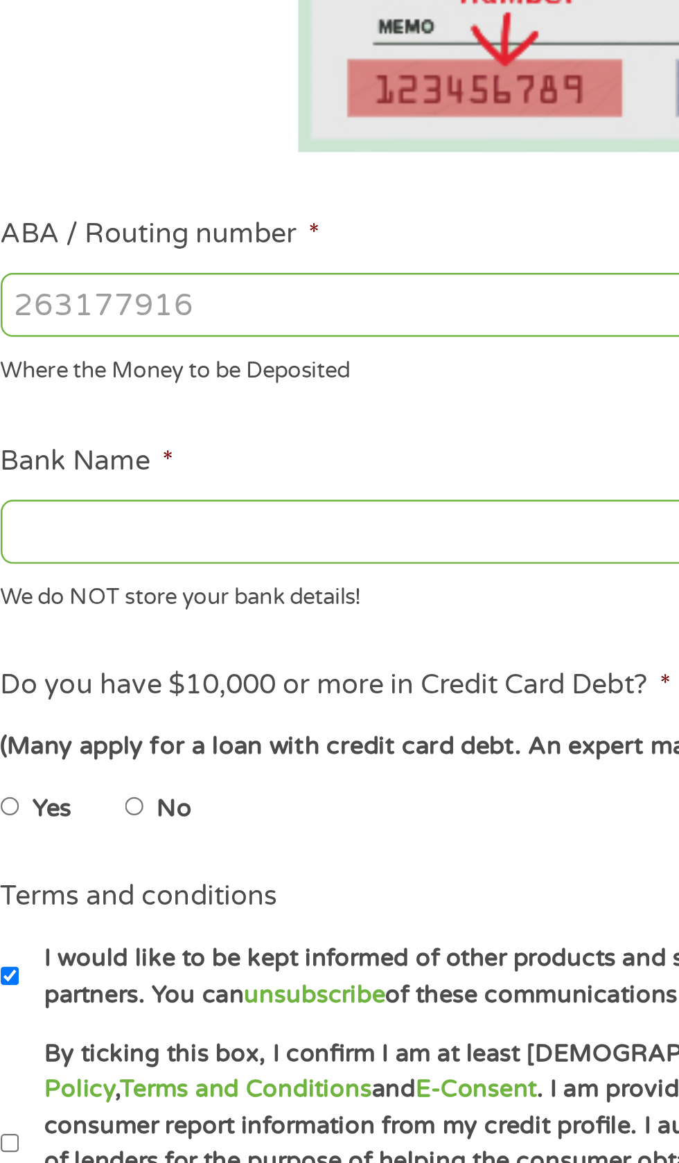
click at [85, 491] on input "ABA / Routing number *" at bounding box center [181, 488] width 297 height 26
click at [139, 483] on input "ABA / Routing number *" at bounding box center [181, 488] width 297 height 26
click at [120, 483] on input "314074" at bounding box center [181, 488] width 297 height 26
type input "314074269"
type input "USAA FEDERAL SAVINGS BANK"
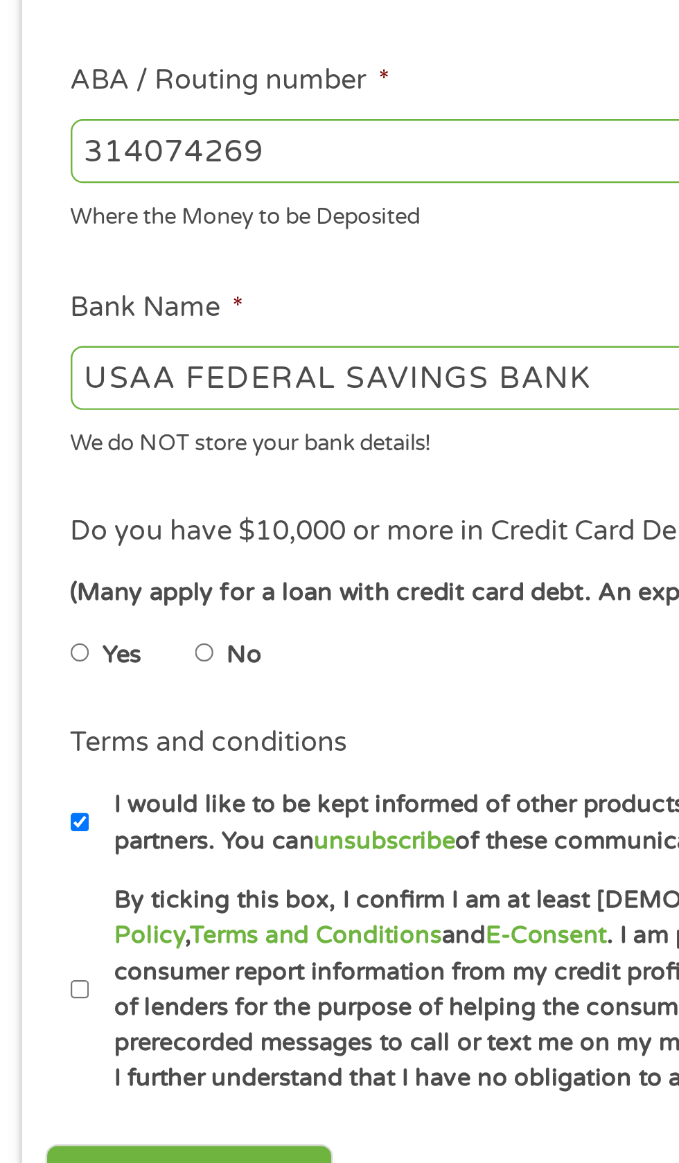
type input "314074269"
click at [92, 692] on input "No" at bounding box center [88, 695] width 8 height 22
radio input "true"
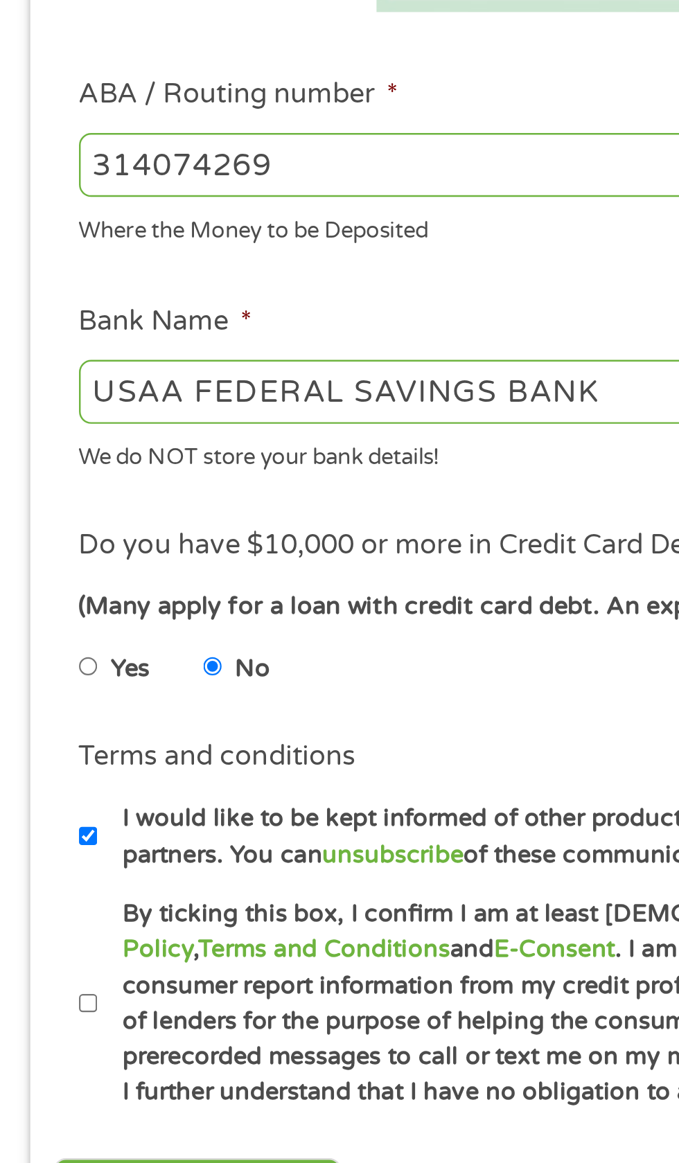
click at [38, 764] on input "I would like to be kept informed of other products and services available via e…" at bounding box center [37, 765] width 8 height 22
checkbox input "false"
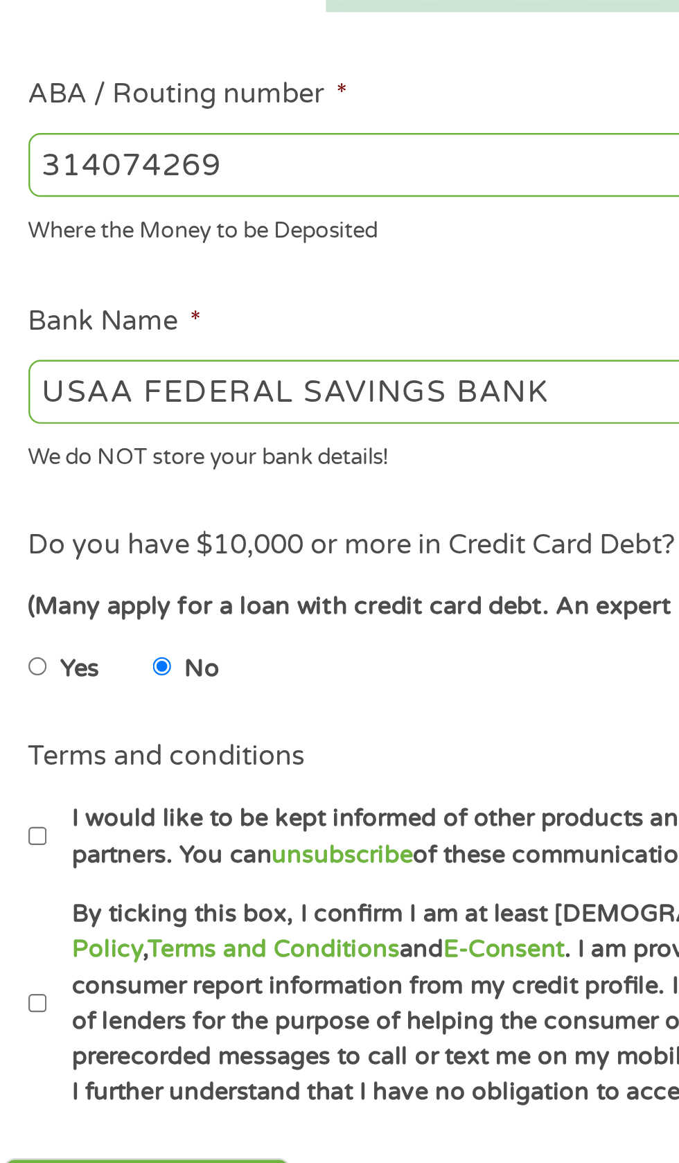
click at [38, 835] on input "By ticking this box, I confirm I am at least [DEMOGRAPHIC_DATA]. I confirm I ha…" at bounding box center [37, 834] width 8 height 22
checkbox input "true"
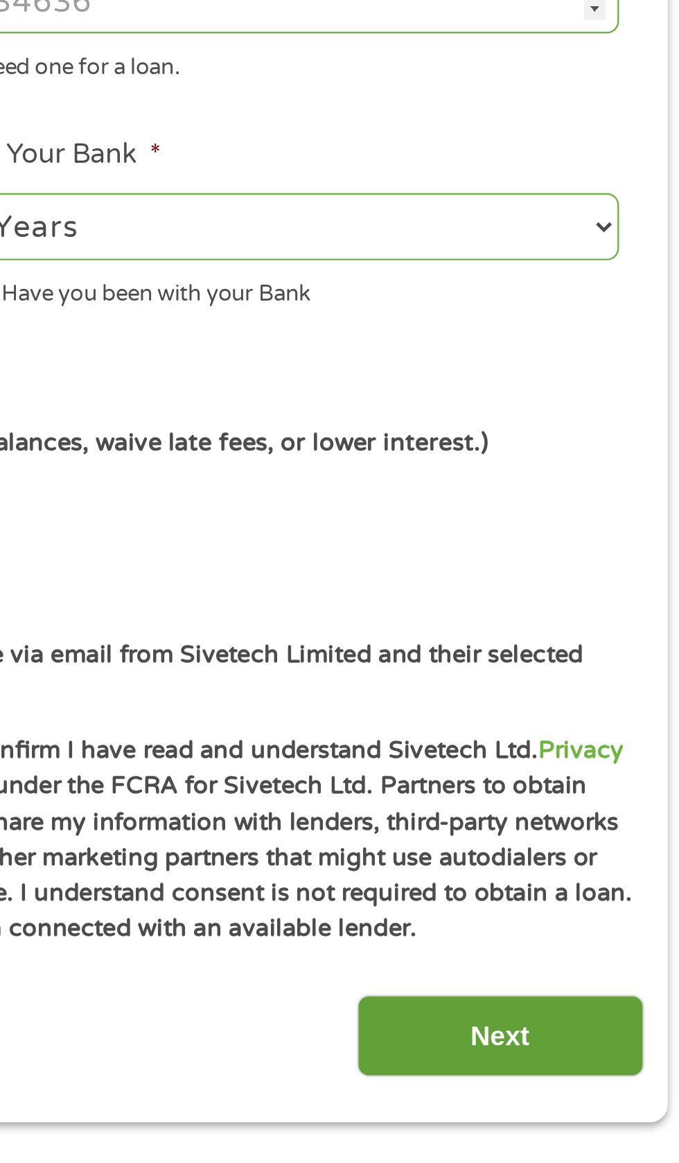
click at [600, 913] on input "Next" at bounding box center [597, 914] width 118 height 34
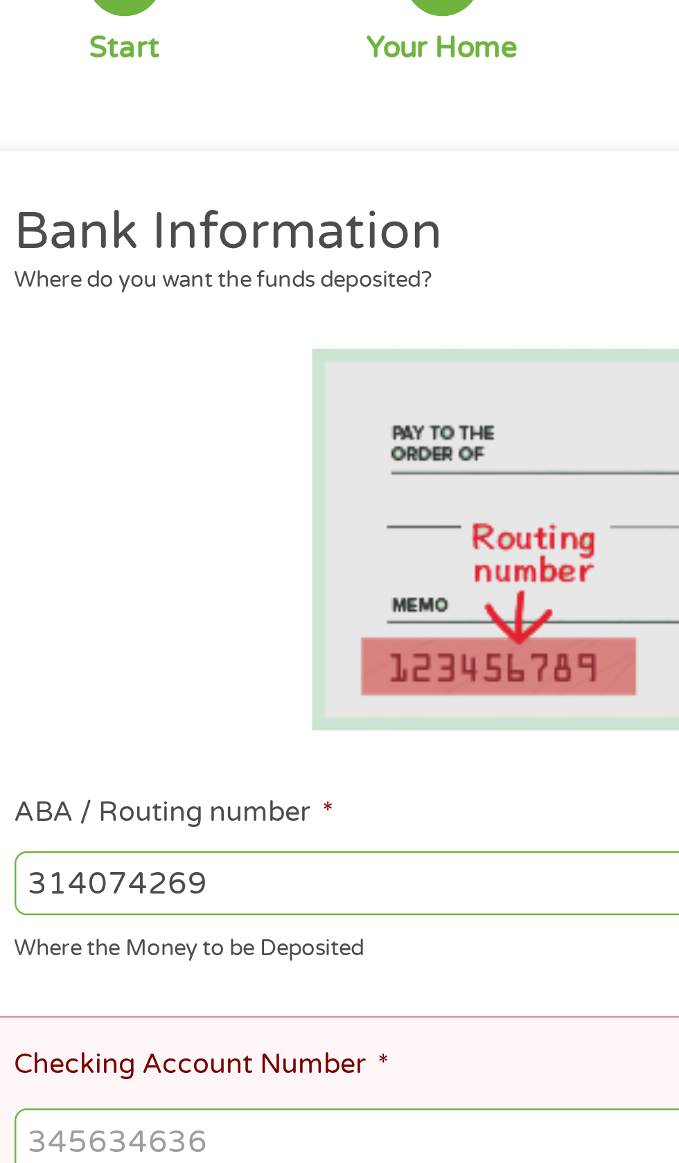
click at [152, 646] on input "Checking Account Number *" at bounding box center [340, 646] width 614 height 26
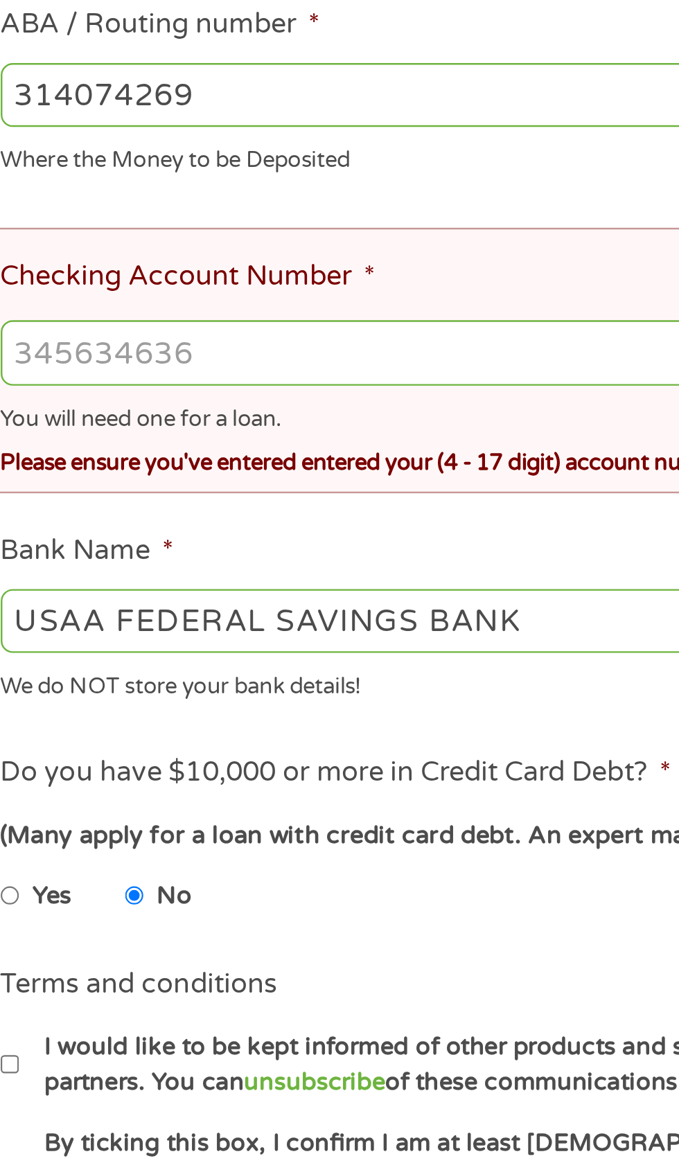
click at [132, 652] on input "Checking Account Number *" at bounding box center [340, 646] width 614 height 26
click at [107, 652] on input "019625" at bounding box center [340, 646] width 614 height 26
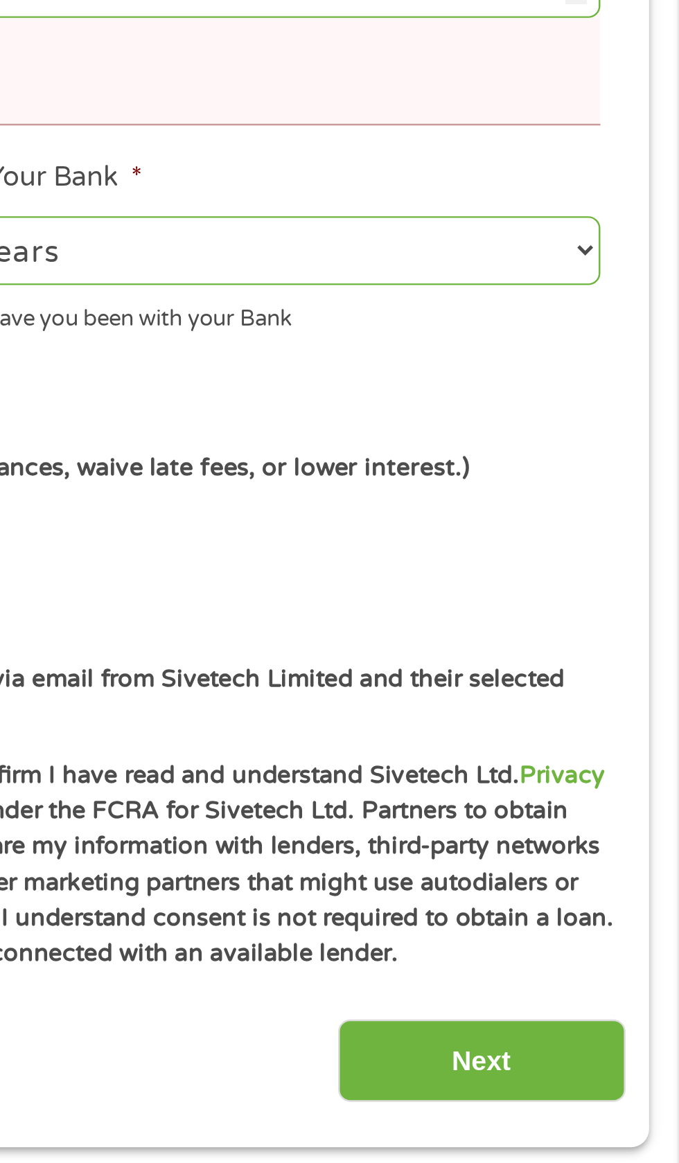
scroll to position [5, 0]
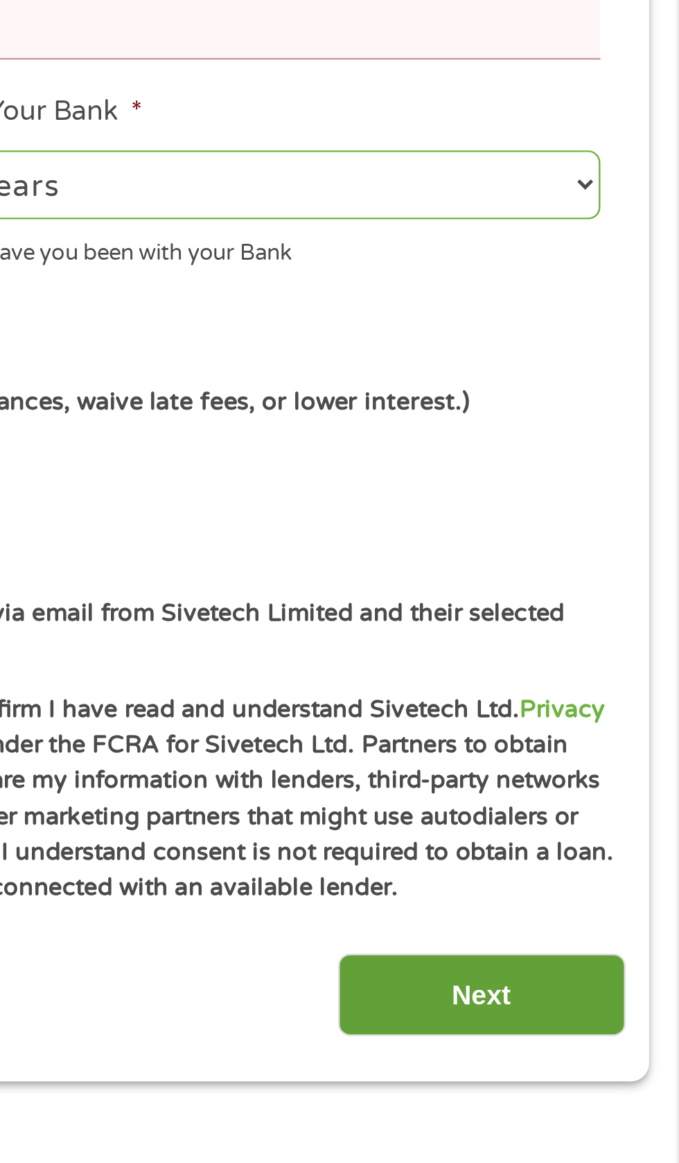
type input "0196259983"
click at [600, 1093] on input "Next" at bounding box center [597, 1091] width 118 height 34
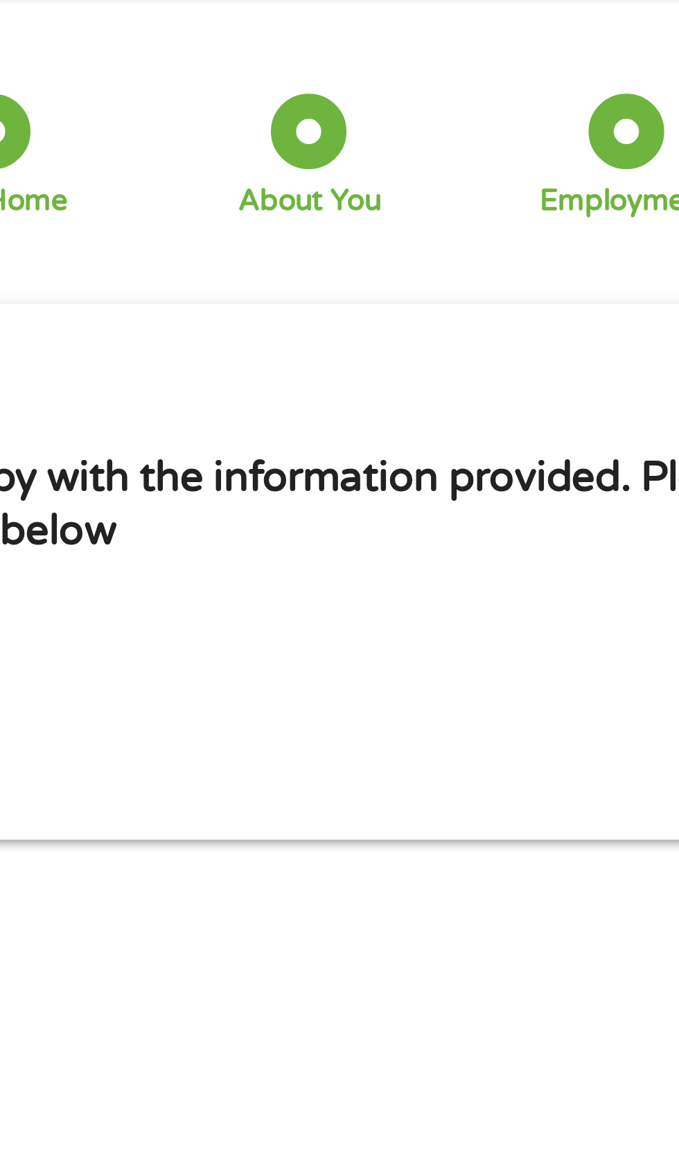
scroll to position [0, 0]
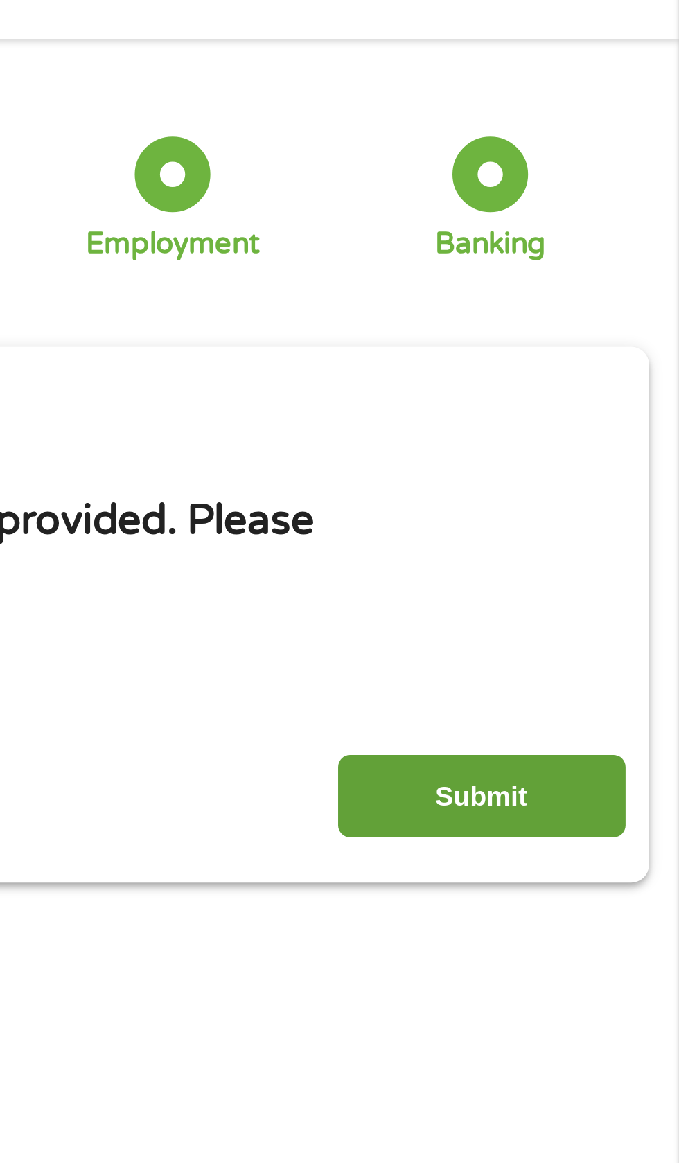
click at [600, 382] on input "Submit" at bounding box center [597, 378] width 118 height 34
